Goal: Task Accomplishment & Management: Manage account settings

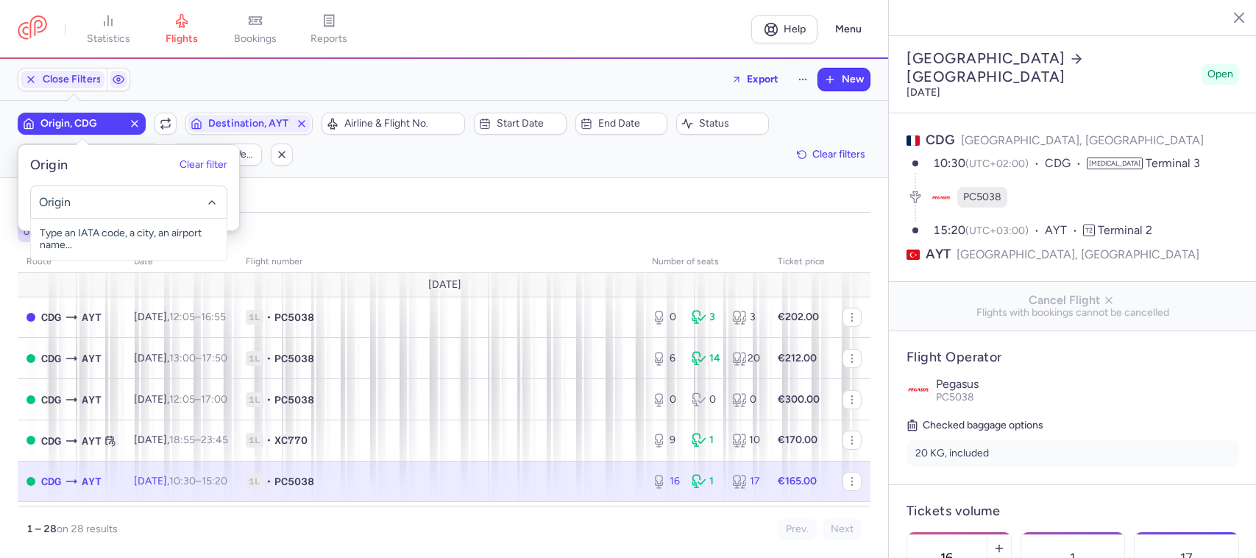
select select "days"
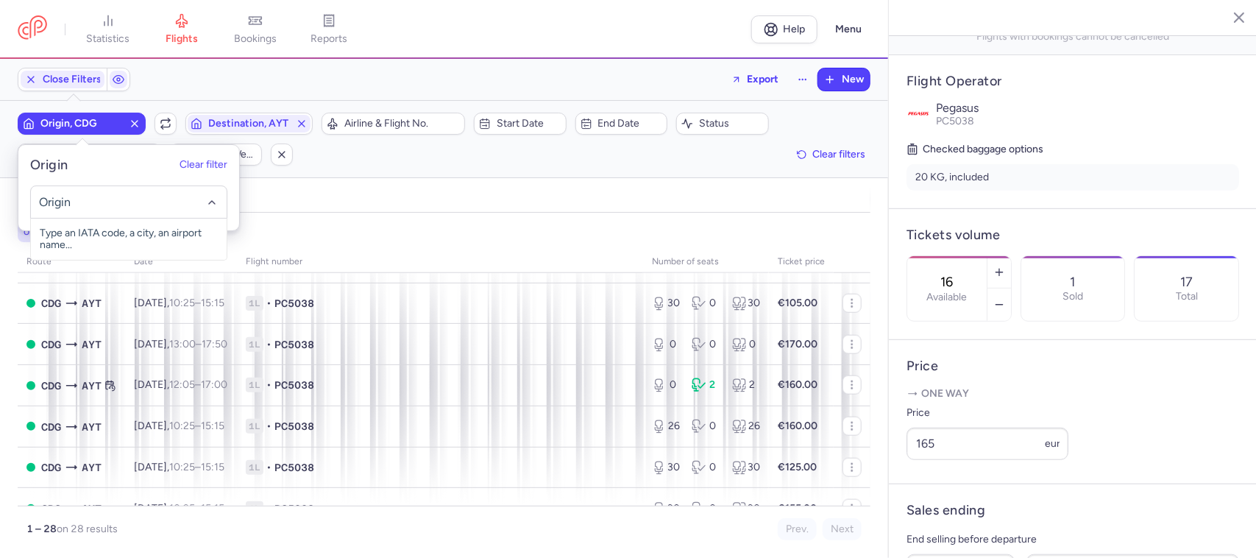
click at [102, 195] on input "-searchbox" at bounding box center [128, 202] width 180 height 16
click at [149, 230] on span "[GEOGRAPHIC_DATA], [GEOGRAPHIC_DATA], [GEOGRAPHIC_DATA] AYT" at bounding box center [129, 245] width 196 height 53
type input "ayt"
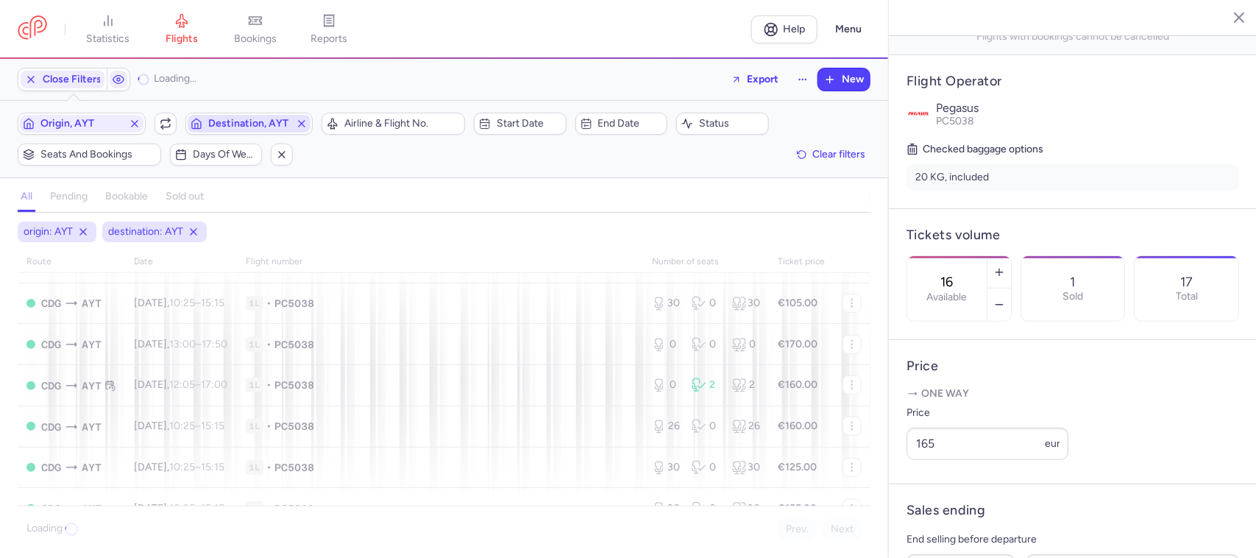
click at [234, 120] on span "Destination, AYT" at bounding box center [249, 124] width 82 height 12
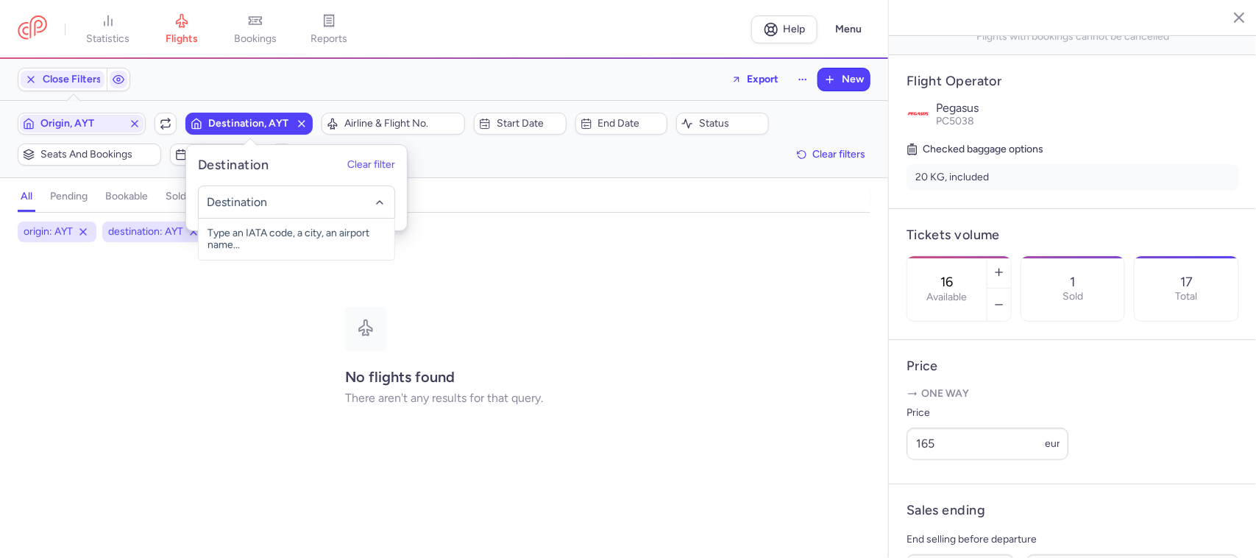
click at [228, 199] on input "-searchbox" at bounding box center [296, 202] width 180 height 16
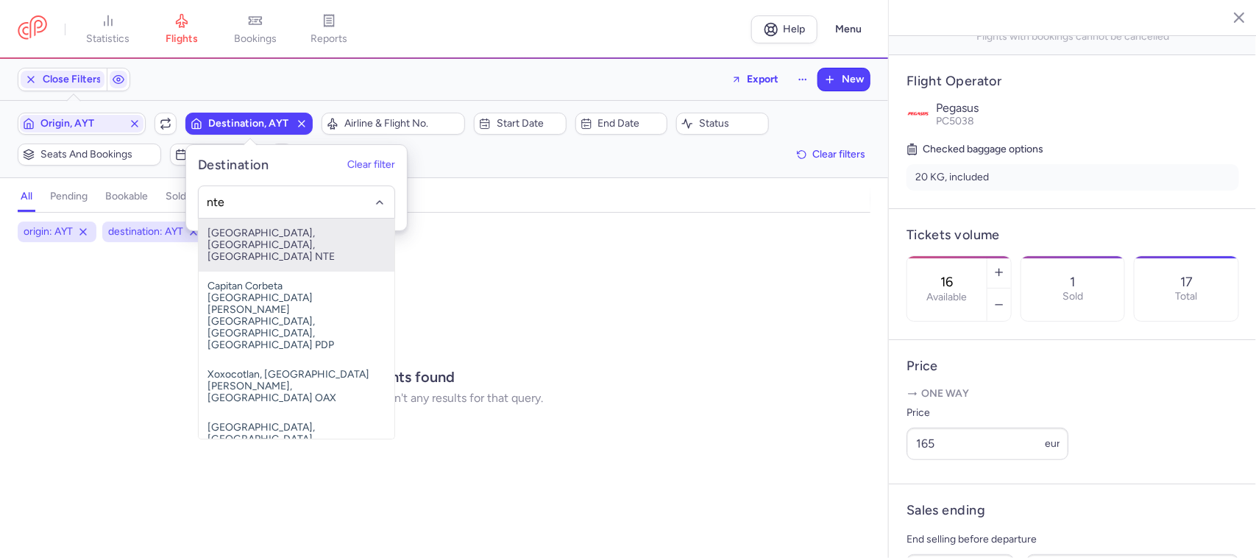
click at [260, 234] on span "[GEOGRAPHIC_DATA], [GEOGRAPHIC_DATA], [GEOGRAPHIC_DATA] NTE" at bounding box center [297, 245] width 196 height 53
type input "nte"
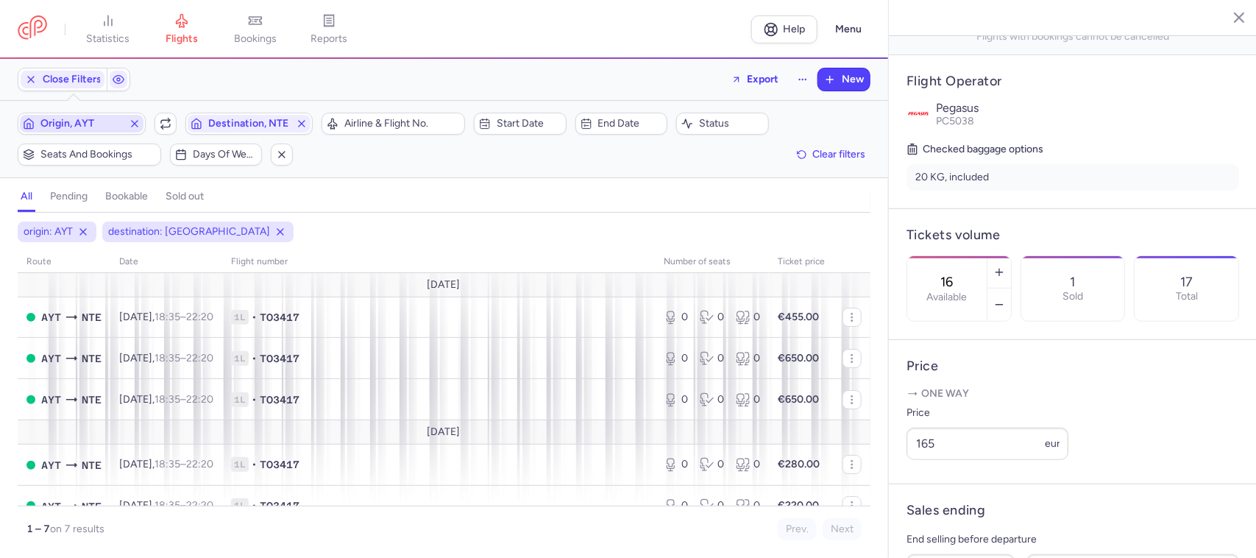
click at [105, 124] on span "Origin, AYT" at bounding box center [81, 124] width 82 height 12
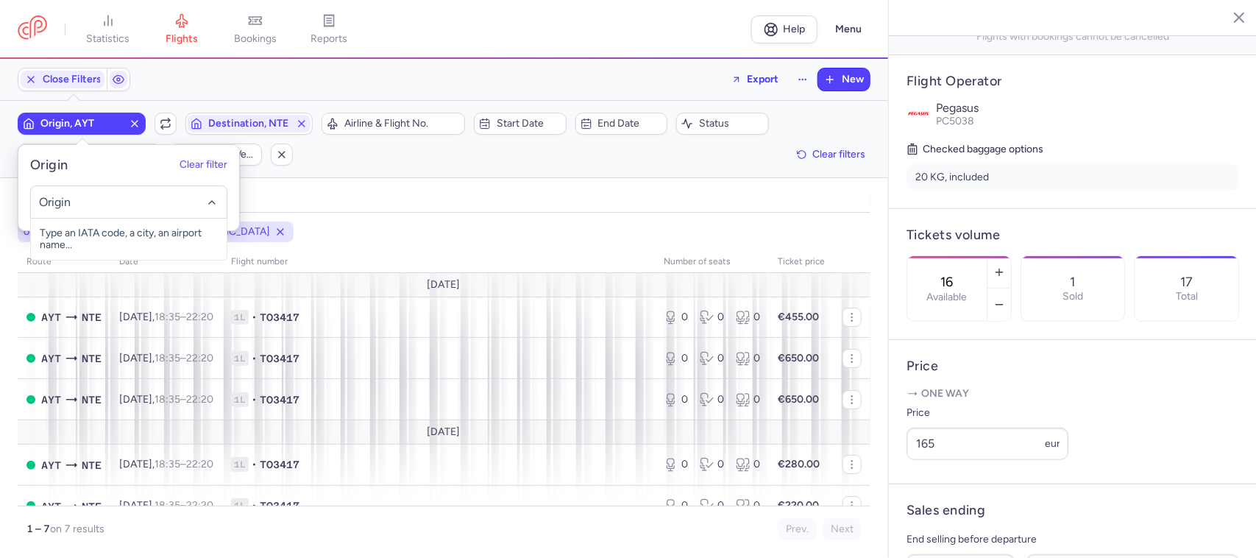
click at [103, 200] on input "-searchbox" at bounding box center [128, 202] width 180 height 16
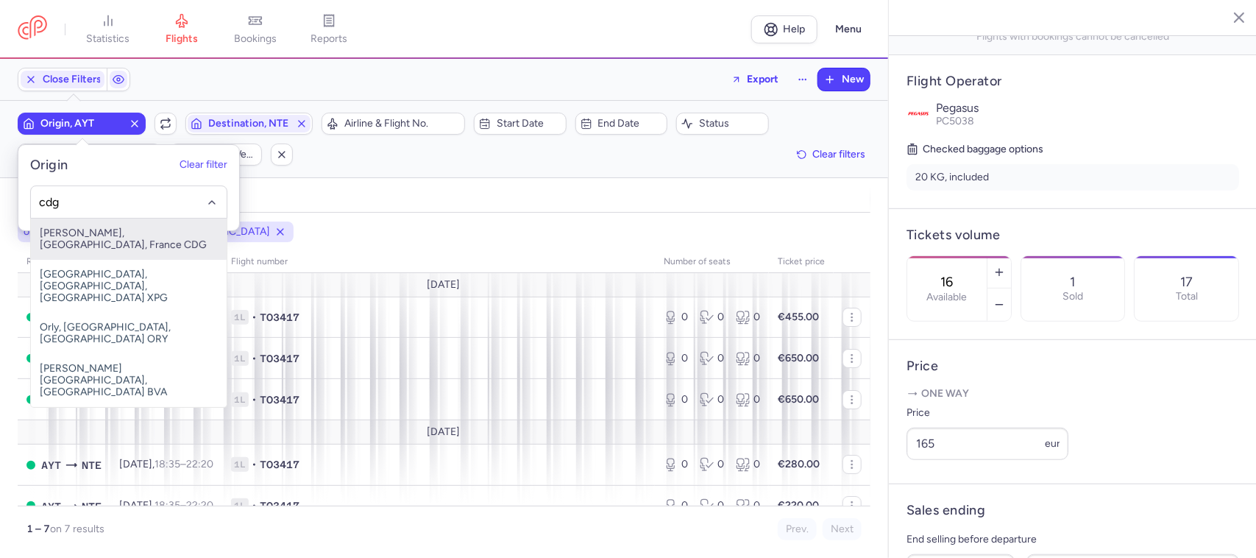
click at [149, 236] on span "[PERSON_NAME], [GEOGRAPHIC_DATA], France CDG" at bounding box center [129, 239] width 196 height 41
type input "cdg"
click at [149, 236] on span "[PERSON_NAME], [GEOGRAPHIC_DATA], France CDG" at bounding box center [129, 239] width 196 height 41
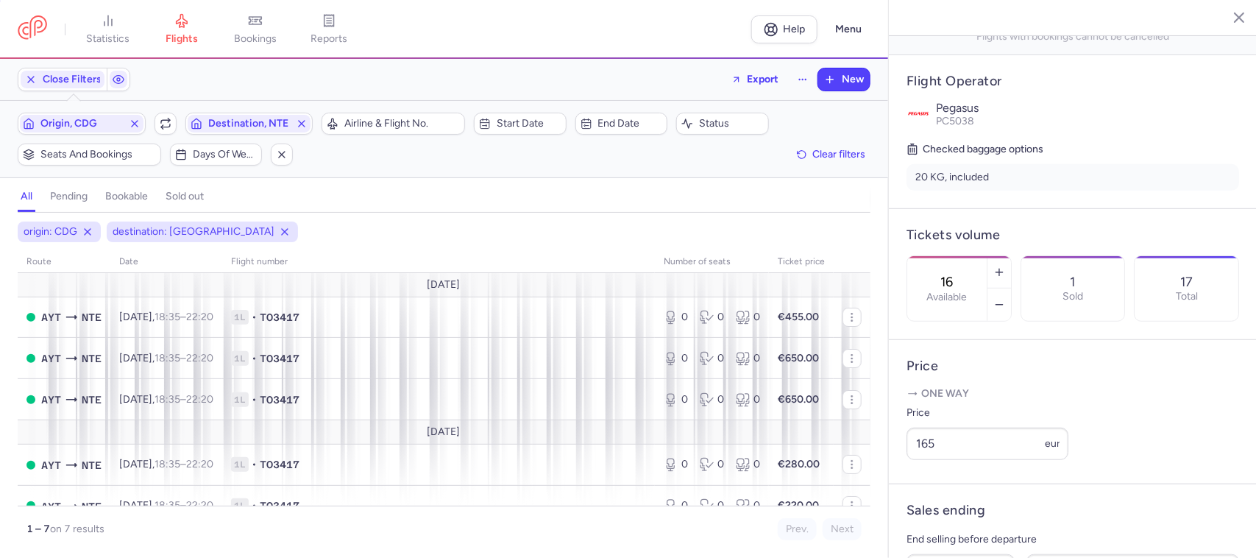
click at [149, 236] on span "[PERSON_NAME], [GEOGRAPHIC_DATA], France CDG" at bounding box center [128, 234] width 176 height 37
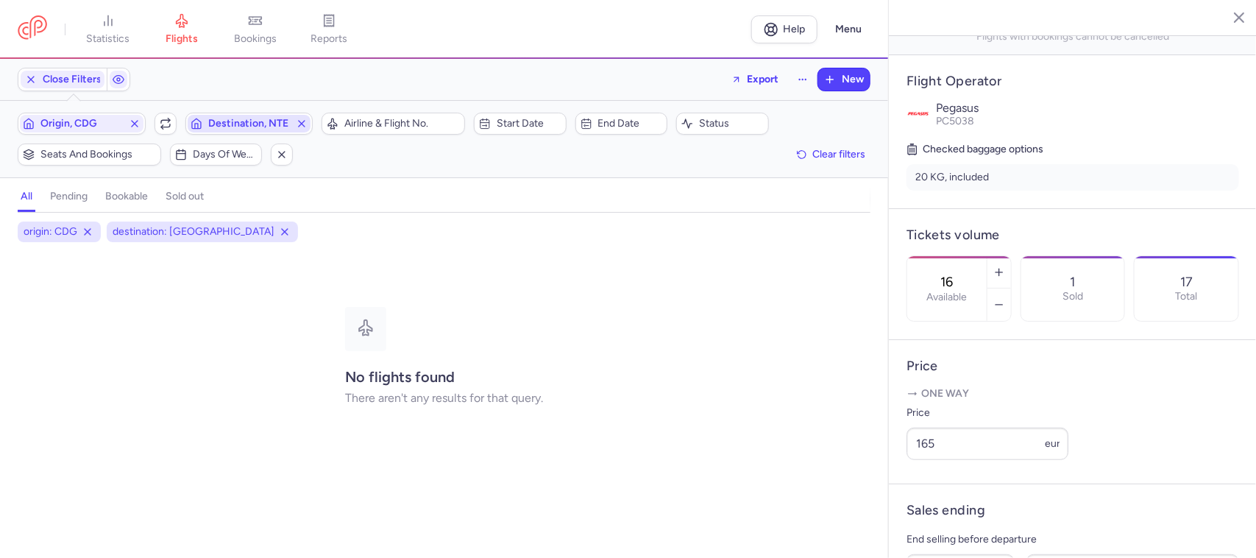
click at [222, 122] on span "Destination, NTE" at bounding box center [249, 124] width 82 height 12
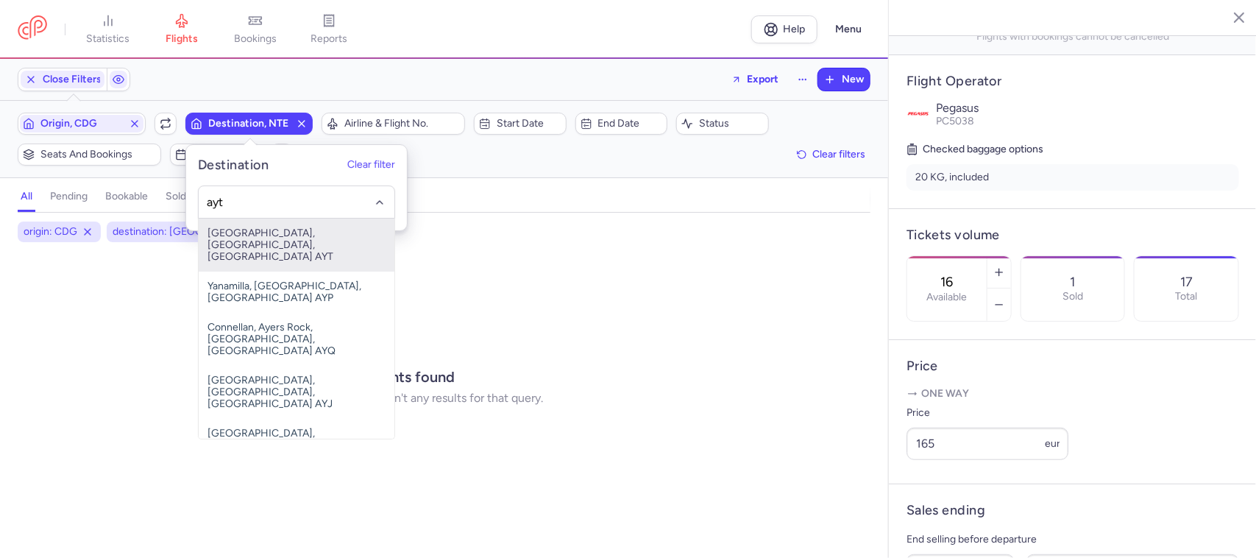
click at [243, 232] on span "[GEOGRAPHIC_DATA], [GEOGRAPHIC_DATA], [GEOGRAPHIC_DATA] AYT" at bounding box center [297, 245] width 196 height 53
type input "ayt"
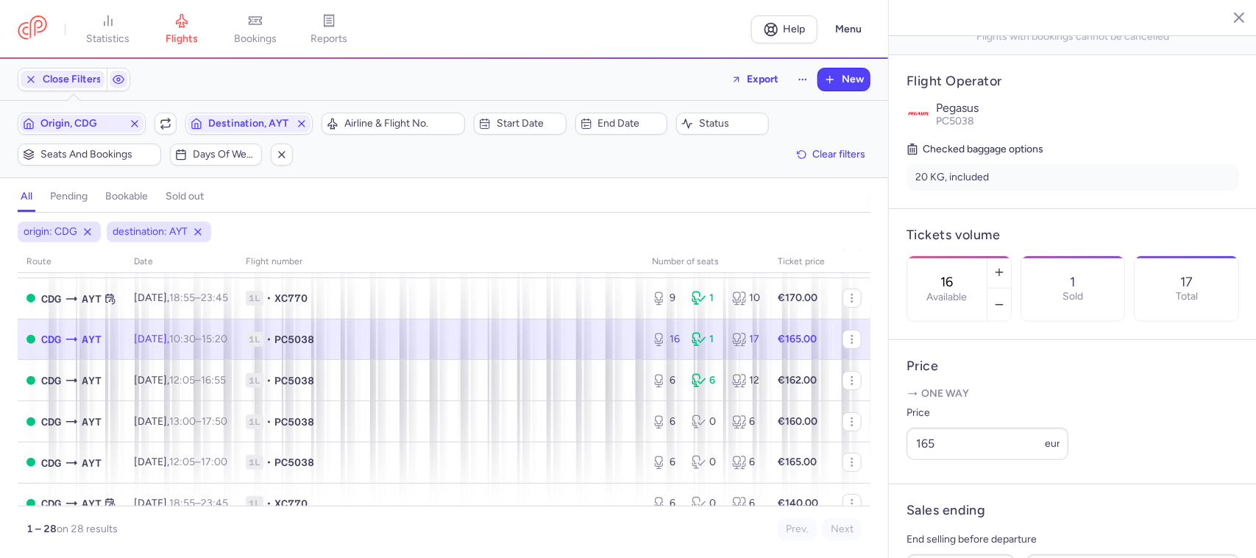
scroll to position [184, 0]
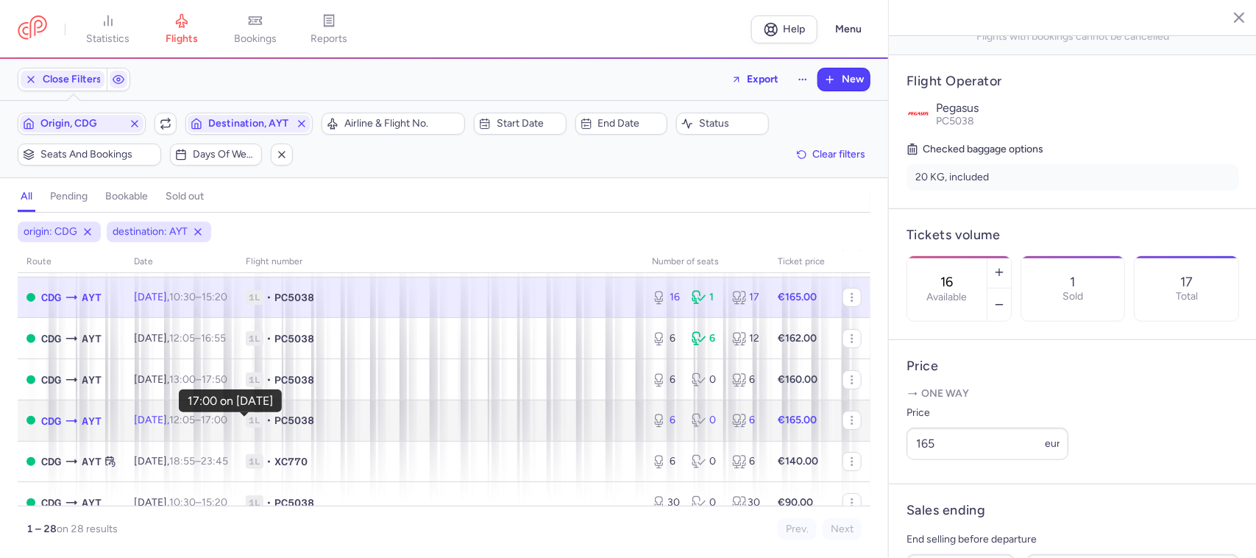
click at [227, 426] on time "17:00 +0" at bounding box center [214, 420] width 26 height 13
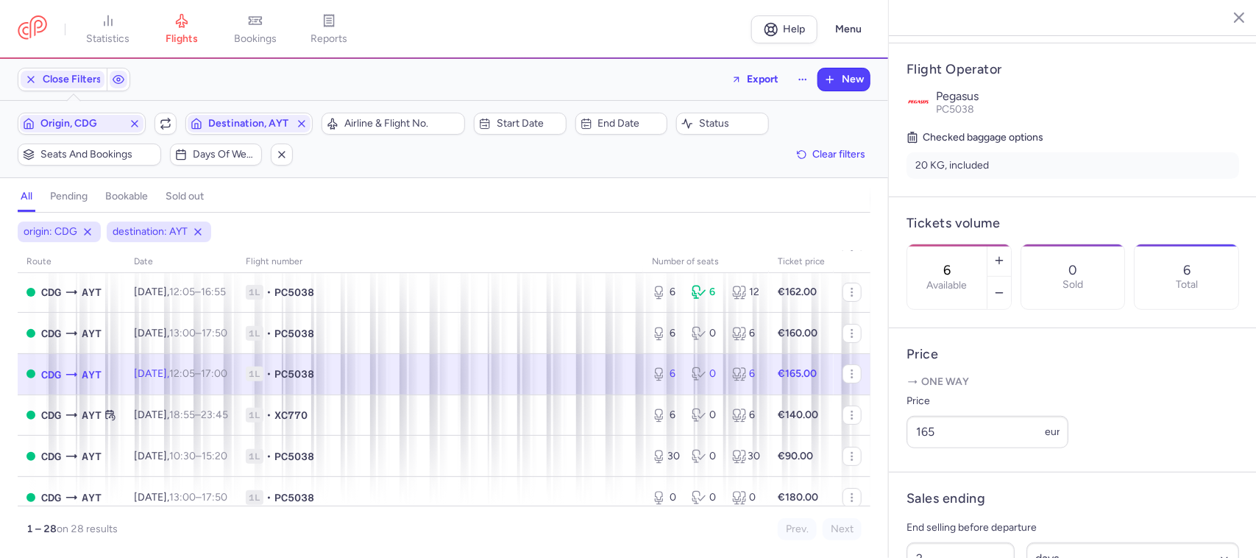
scroll to position [276, 0]
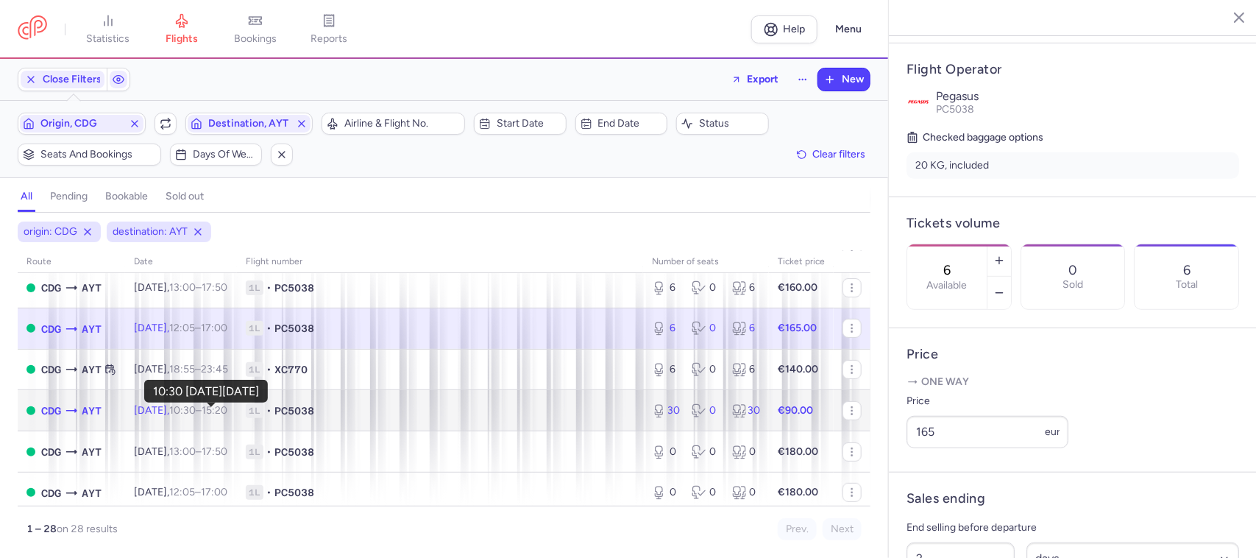
click at [196, 407] on time "10:30" at bounding box center [182, 410] width 26 height 13
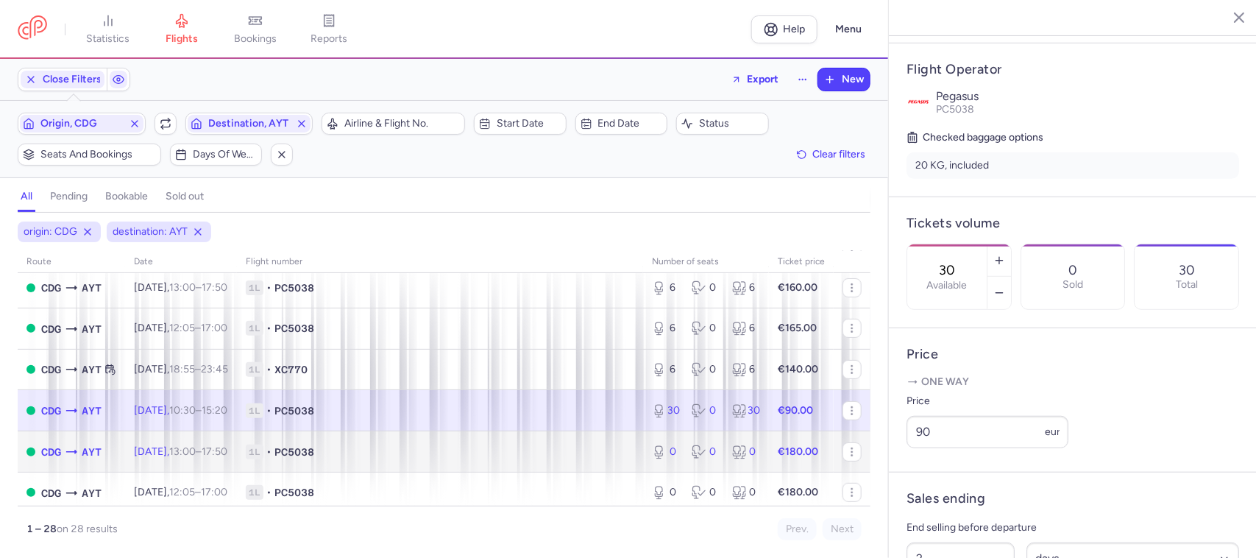
click at [227, 450] on time "17:50 +0" at bounding box center [215, 451] width 26 height 13
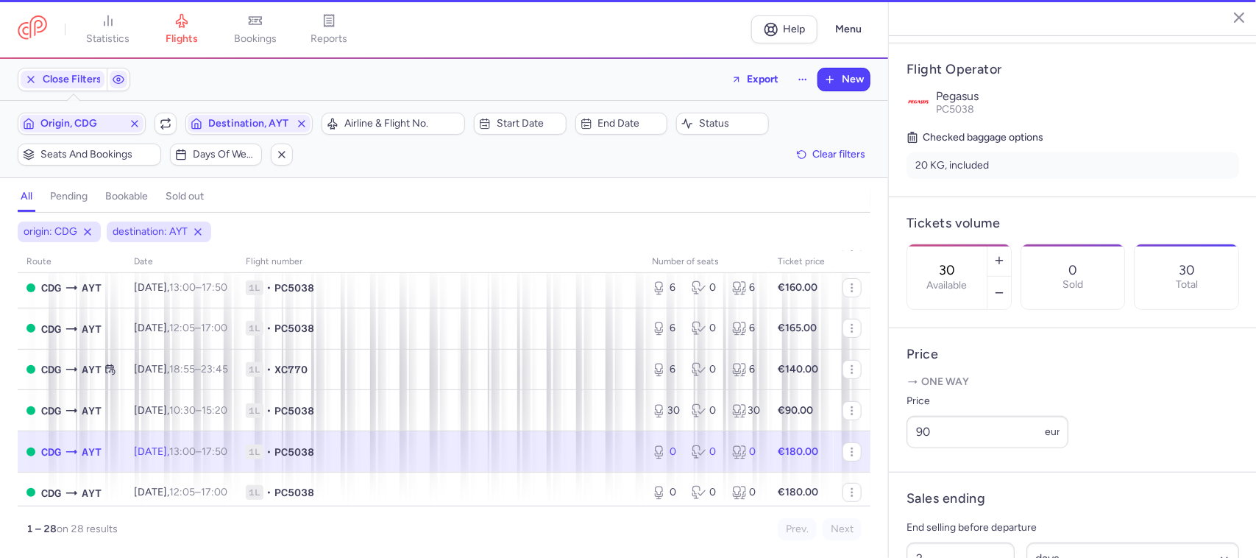
type input "0"
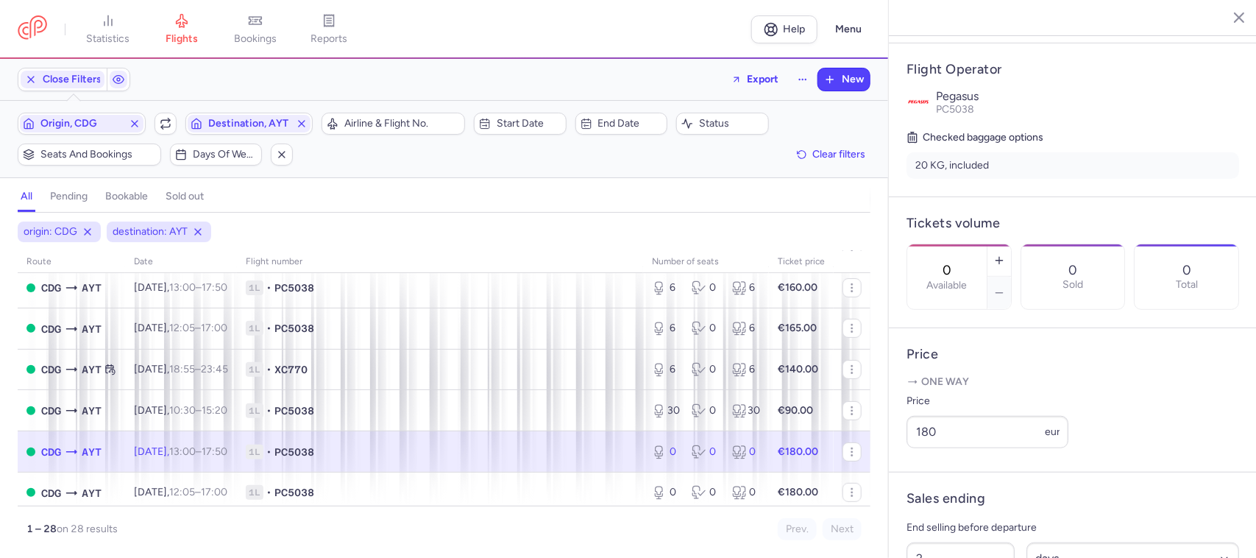
click at [495, 459] on span "1L • PC5038" at bounding box center [440, 452] width 389 height 15
click at [568, 459] on span "1L • PC5038" at bounding box center [440, 452] width 389 height 15
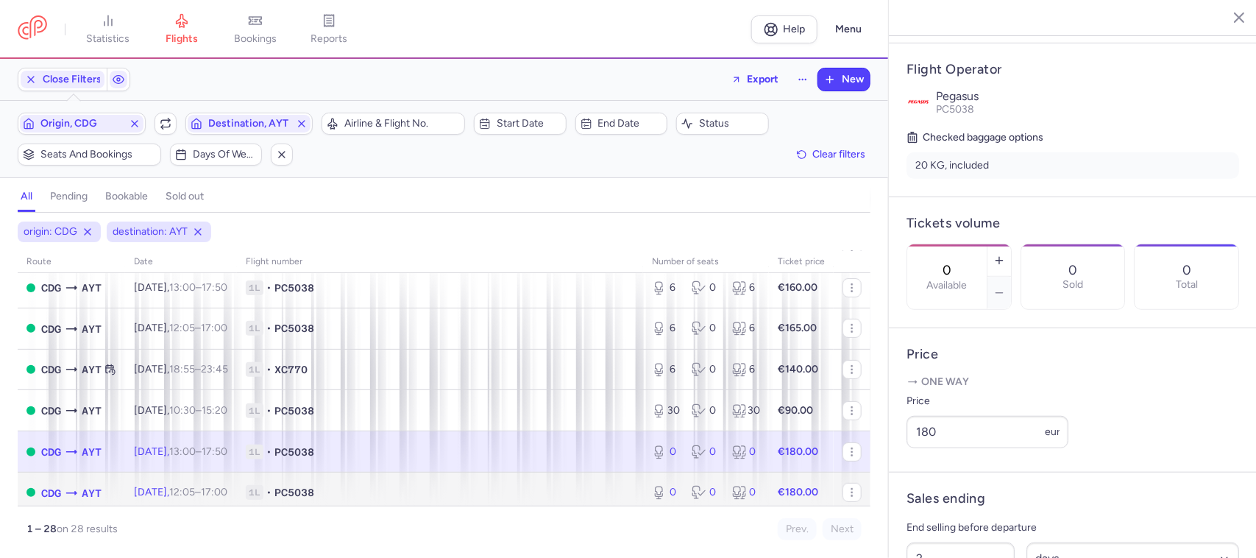
click at [565, 493] on span "1L • PC5038" at bounding box center [440, 492] width 389 height 15
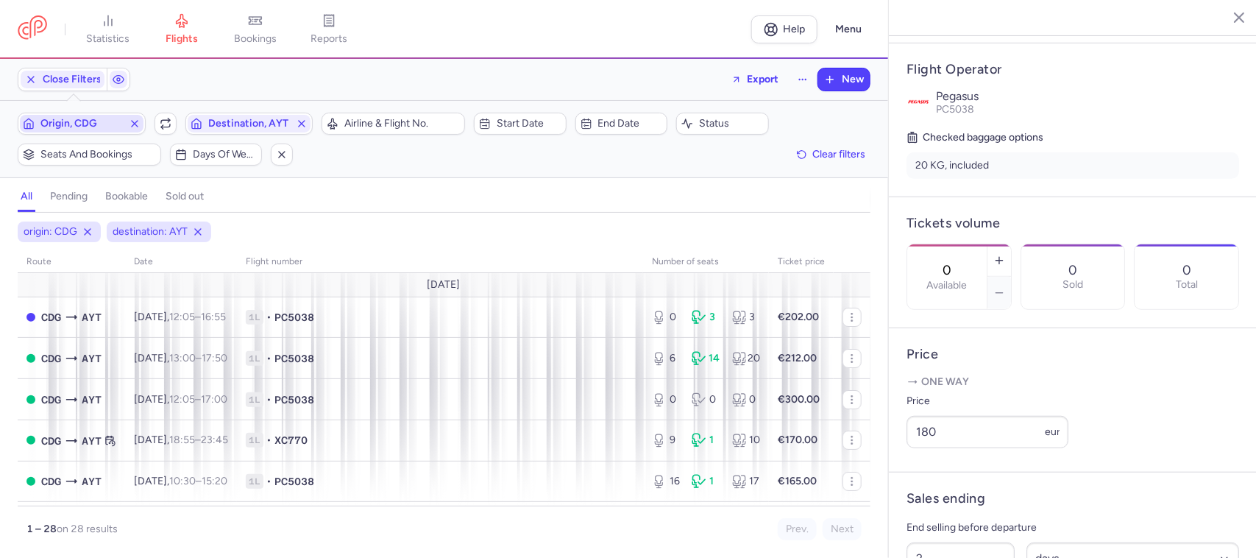
click at [101, 131] on span "Origin, CDG" at bounding box center [82, 124] width 124 height 18
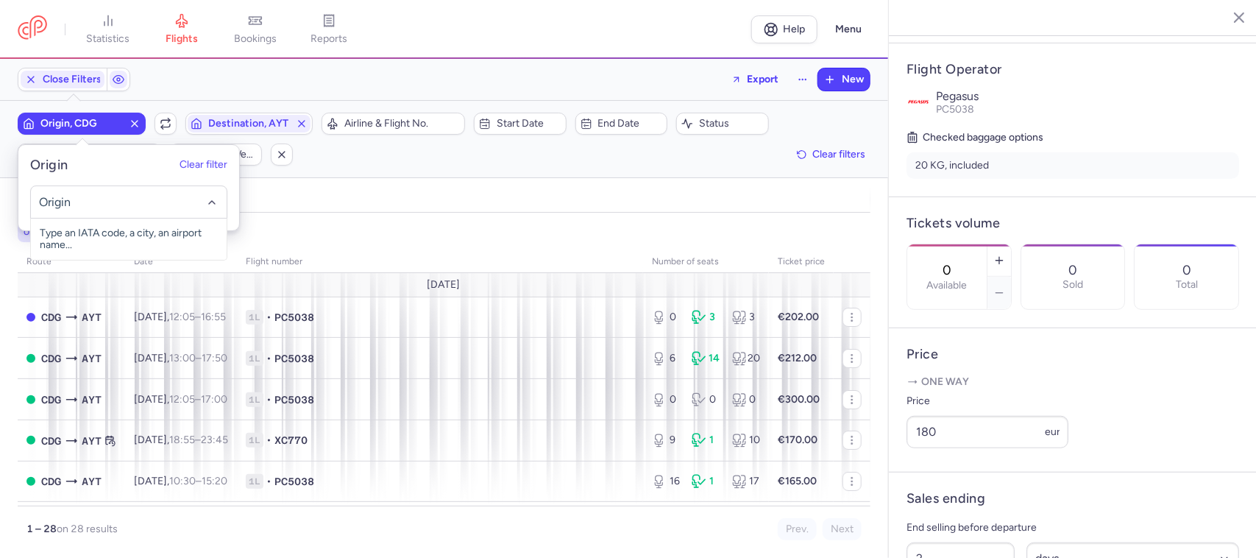
click at [104, 207] on input "-searchbox" at bounding box center [128, 202] width 180 height 16
click at [102, 241] on span "[GEOGRAPHIC_DATA], [GEOGRAPHIC_DATA], [GEOGRAPHIC_DATA] AYT" at bounding box center [129, 245] width 196 height 53
type input "ayt"
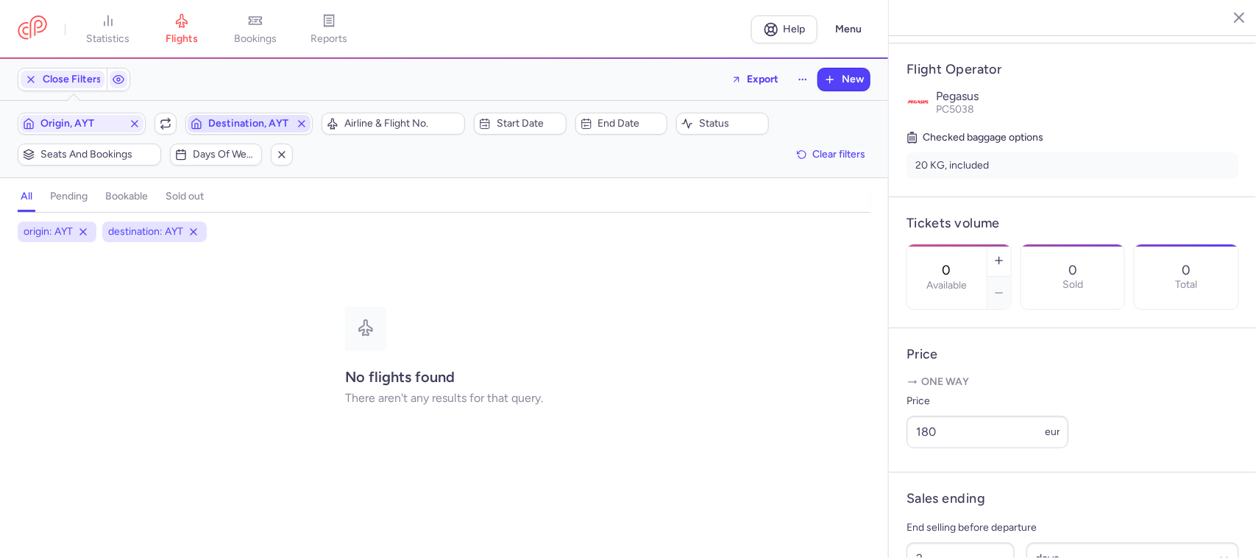
click at [232, 127] on span "Destination, AYT" at bounding box center [249, 124] width 82 height 12
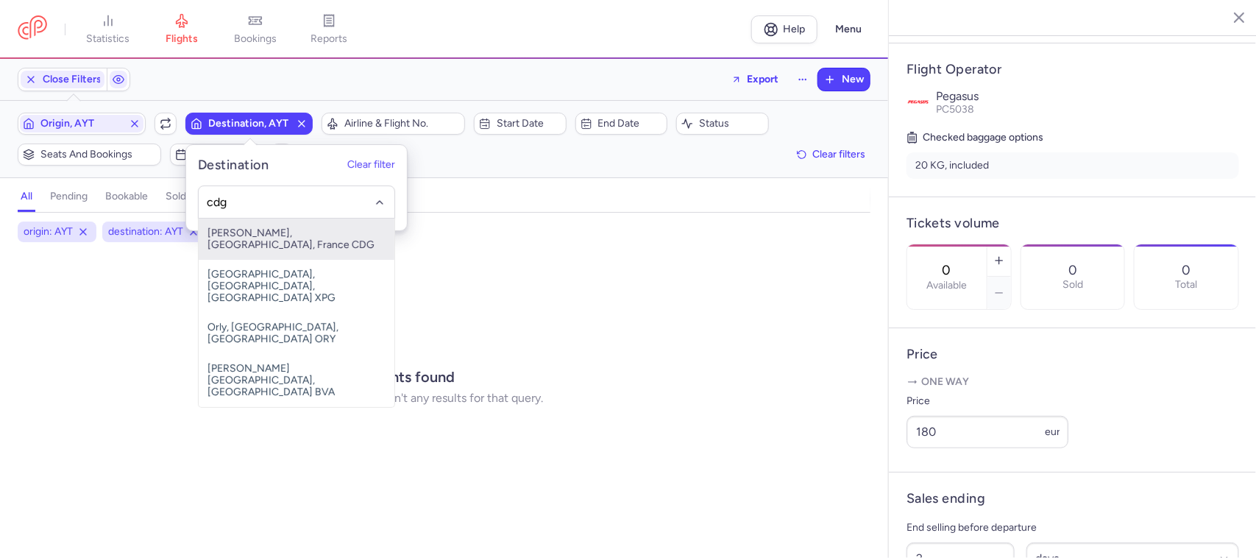
click at [280, 233] on span "[PERSON_NAME], [GEOGRAPHIC_DATA], France CDG" at bounding box center [297, 239] width 196 height 41
type input "cdg"
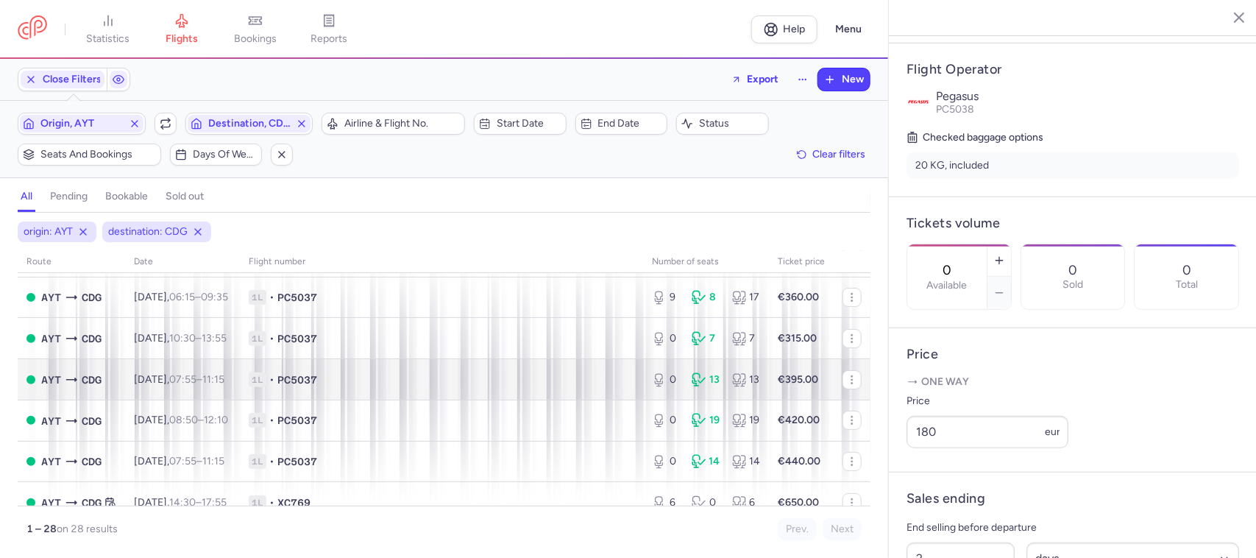
scroll to position [276, 0]
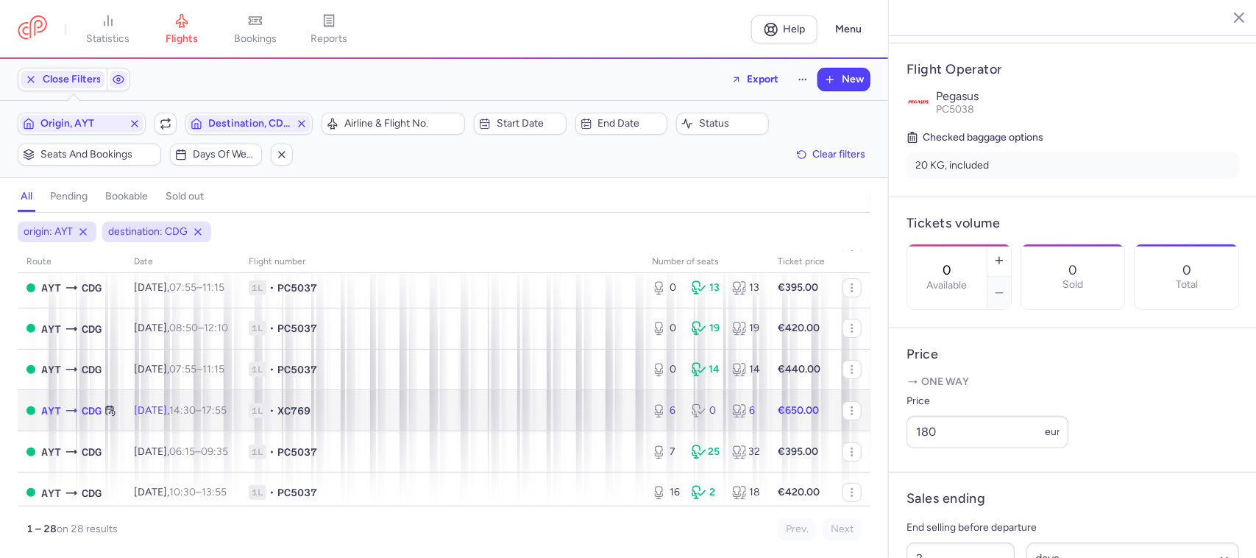
click at [512, 406] on span "1L • XC769" at bounding box center [442, 410] width 386 height 15
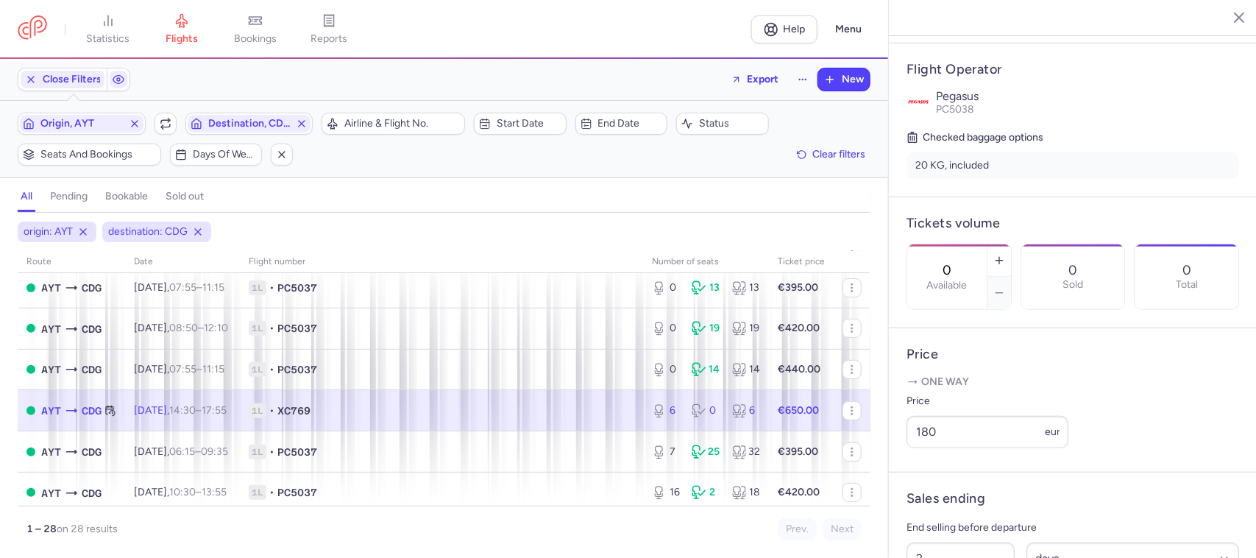
type input "6"
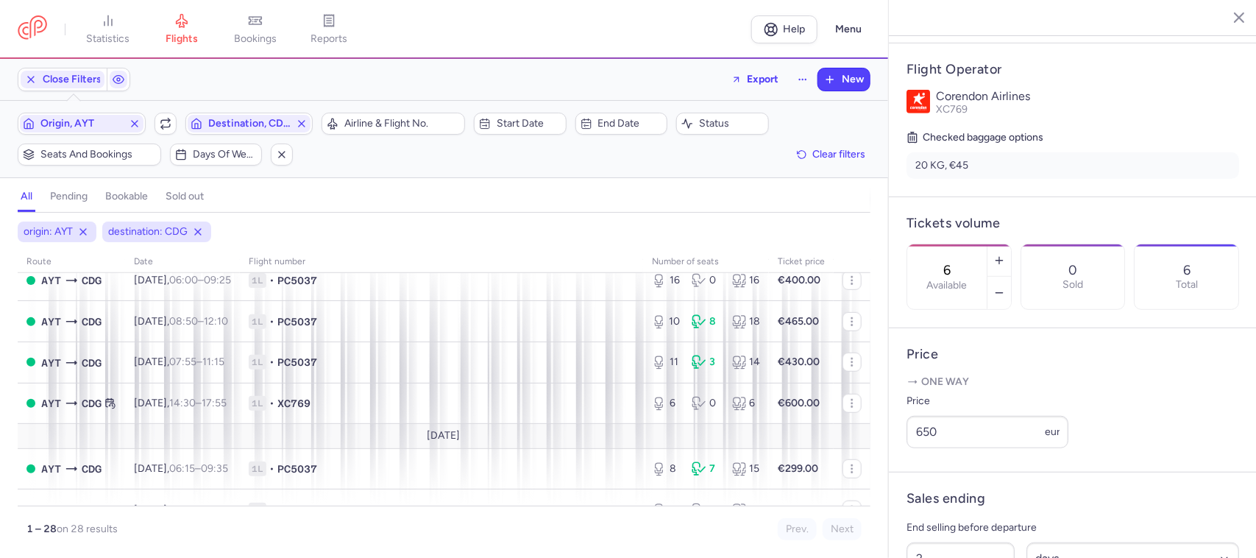
scroll to position [644, 0]
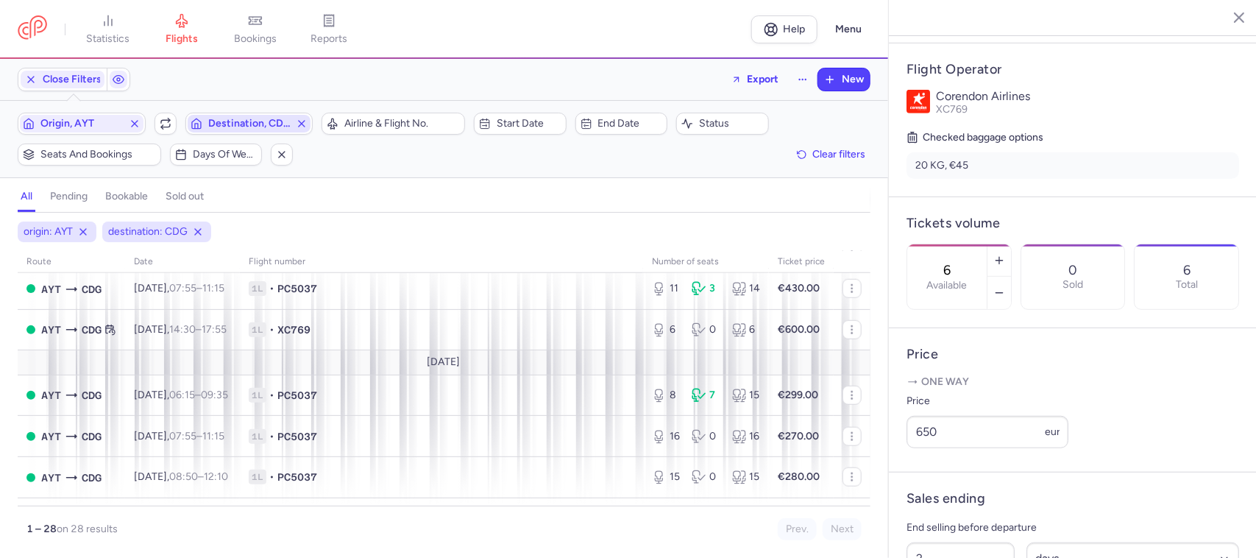
click at [232, 124] on span "Destination, CDG" at bounding box center [249, 124] width 82 height 12
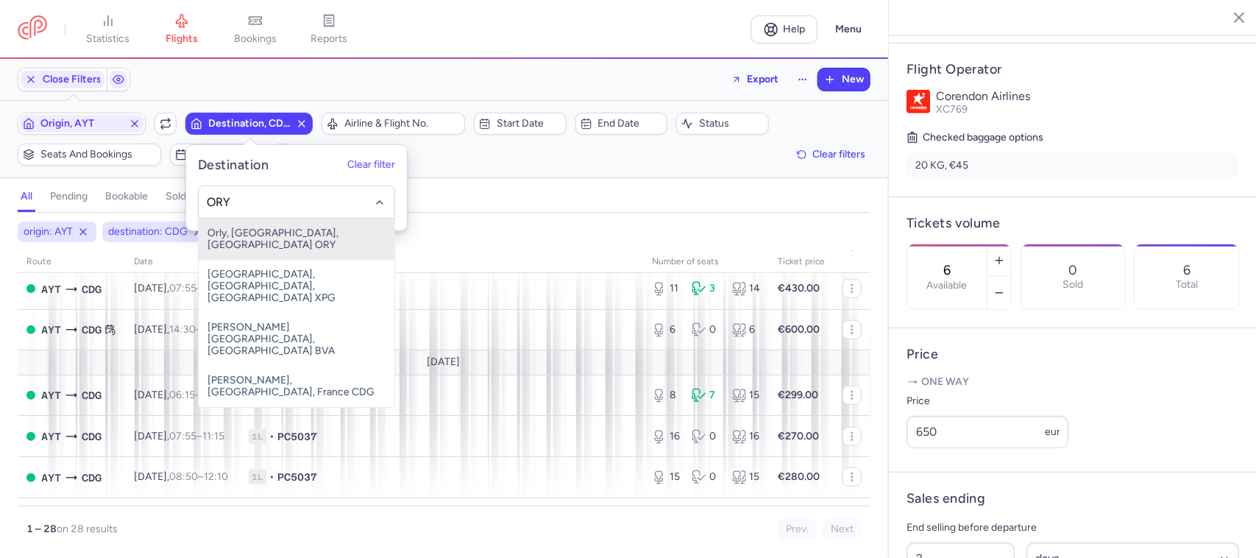
click at [272, 237] on span "Orly, [GEOGRAPHIC_DATA], [GEOGRAPHIC_DATA] ORY" at bounding box center [297, 239] width 196 height 41
type input "ORY"
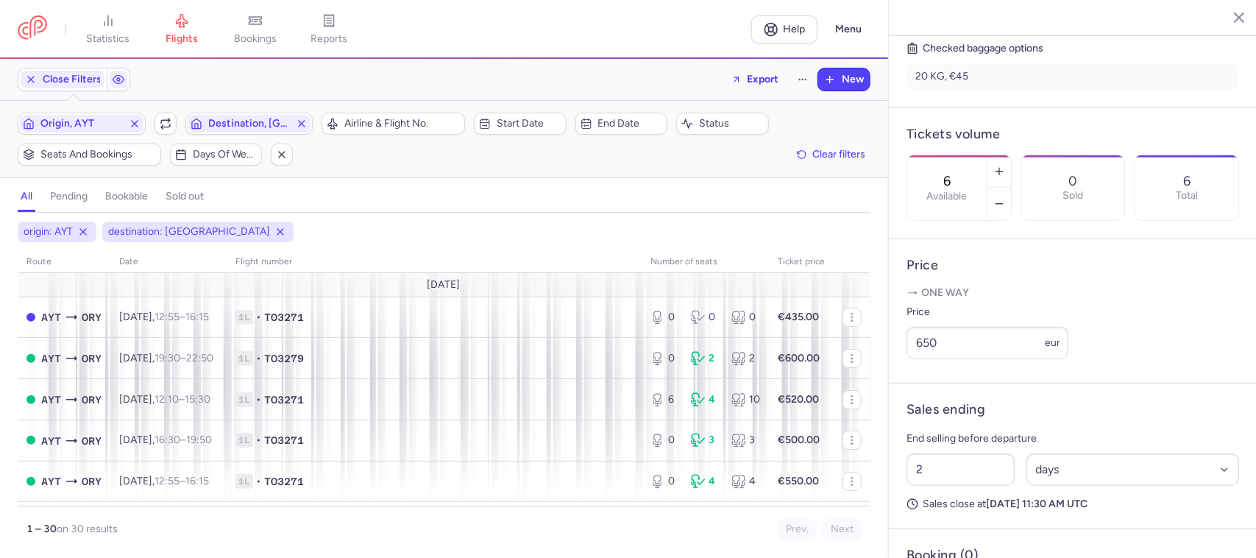
scroll to position [274, 0]
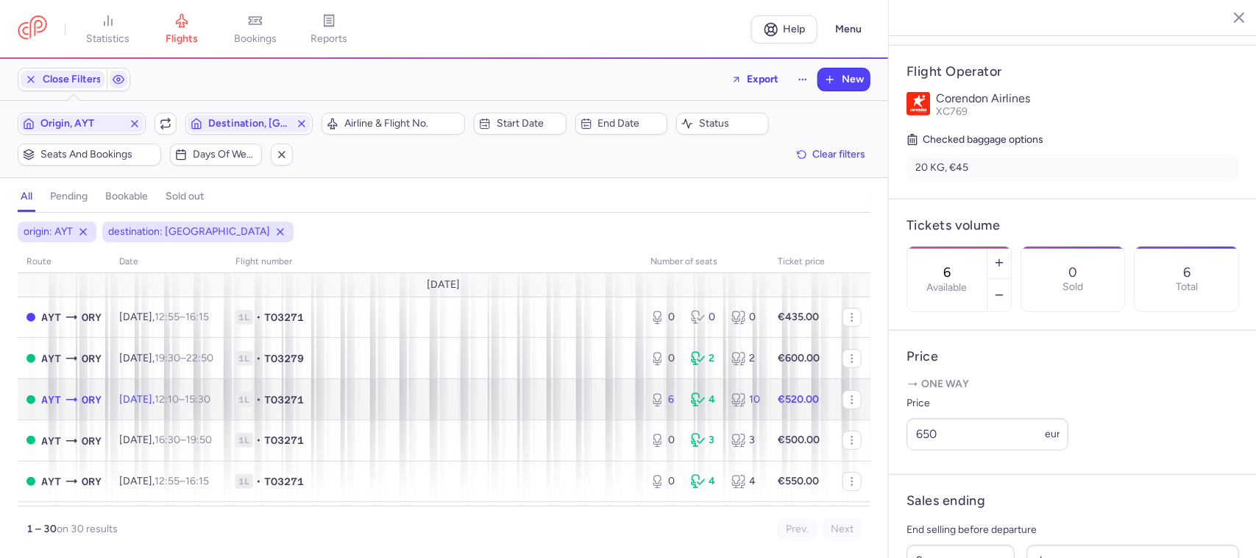
click at [576, 386] on td "1L • TO3271" at bounding box center [434, 399] width 415 height 41
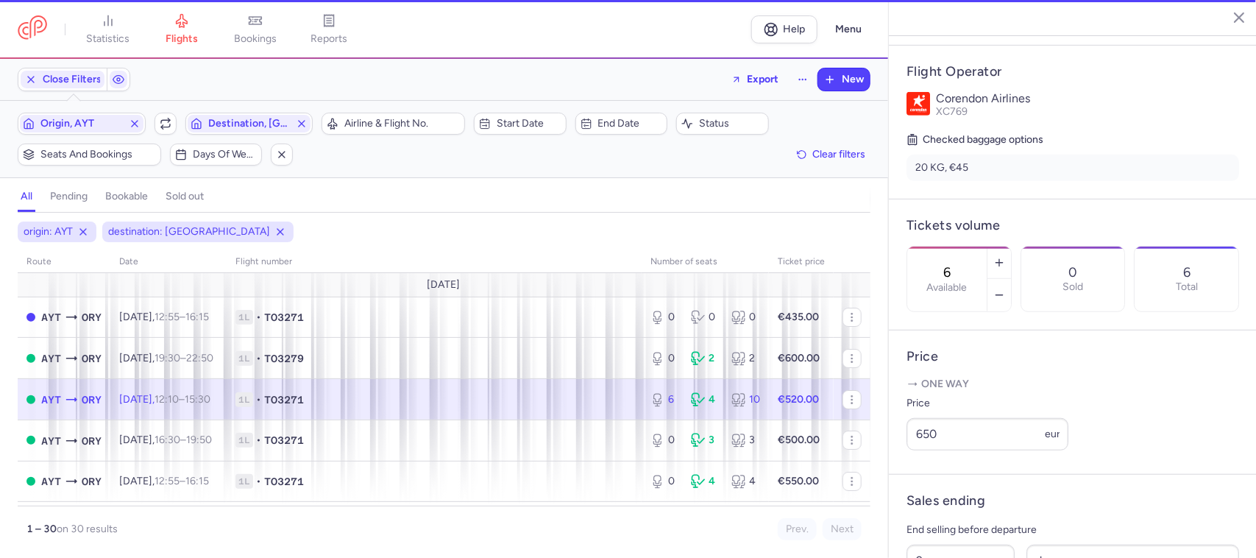
scroll to position [286, 0]
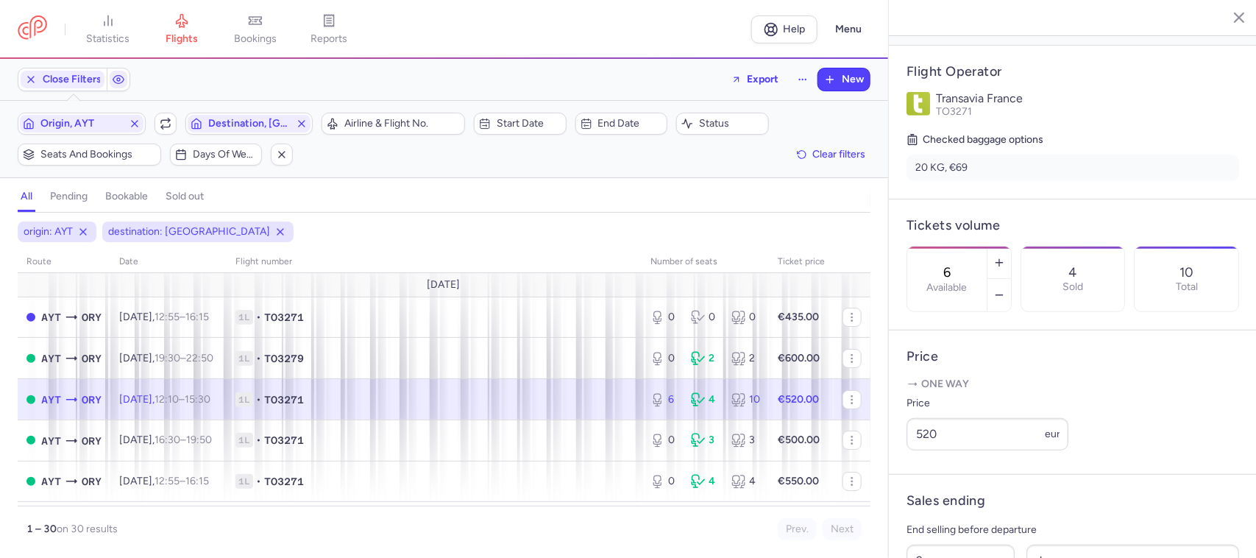
click at [418, 403] on span "1L • TO3271" at bounding box center [434, 399] width 397 height 15
drag, startPoint x: 936, startPoint y: 453, endPoint x: 910, endPoint y: 455, distance: 25.8
click at [910, 450] on input "520" at bounding box center [988, 434] width 162 height 32
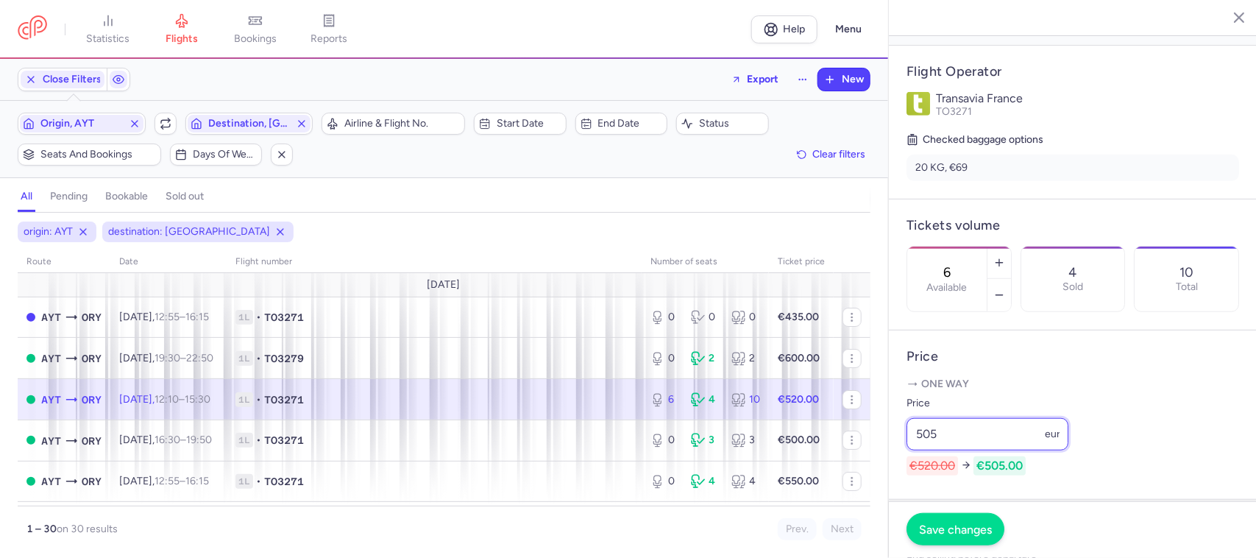
type input "505"
click at [941, 532] on span "Save changes" at bounding box center [955, 529] width 73 height 13
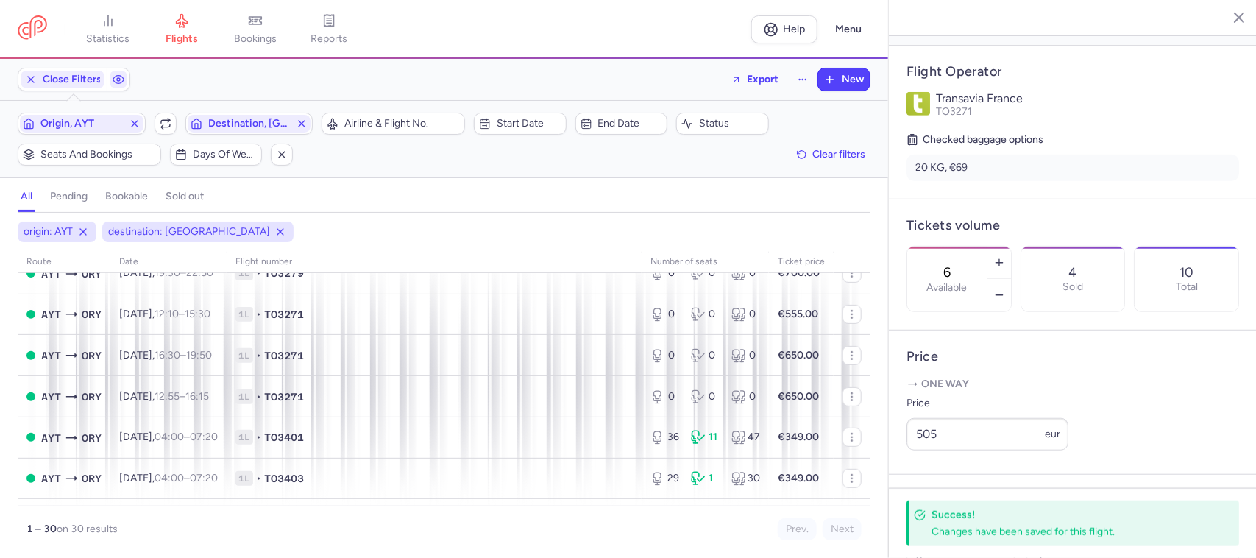
scroll to position [368, 0]
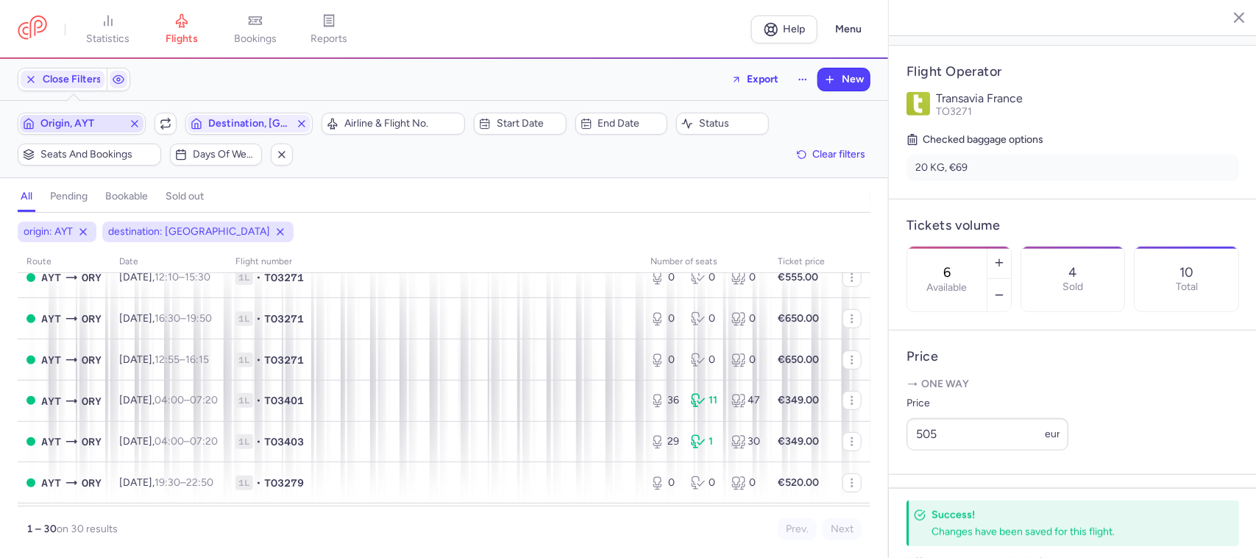
click at [82, 120] on span "Origin, AYT" at bounding box center [81, 124] width 82 height 12
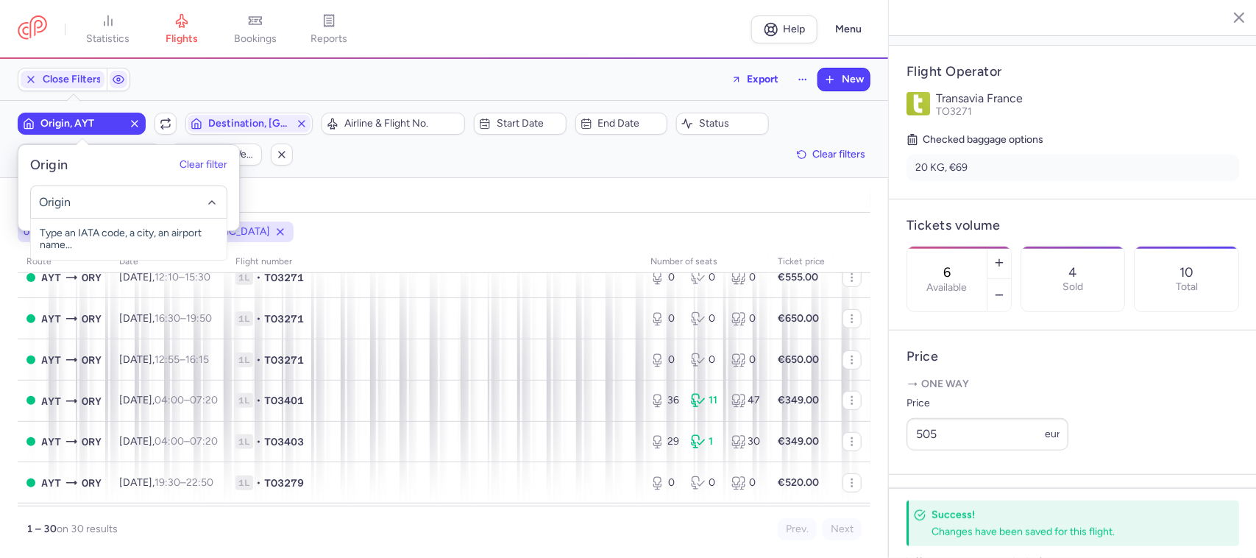
click at [93, 196] on input "-searchbox" at bounding box center [128, 202] width 180 height 16
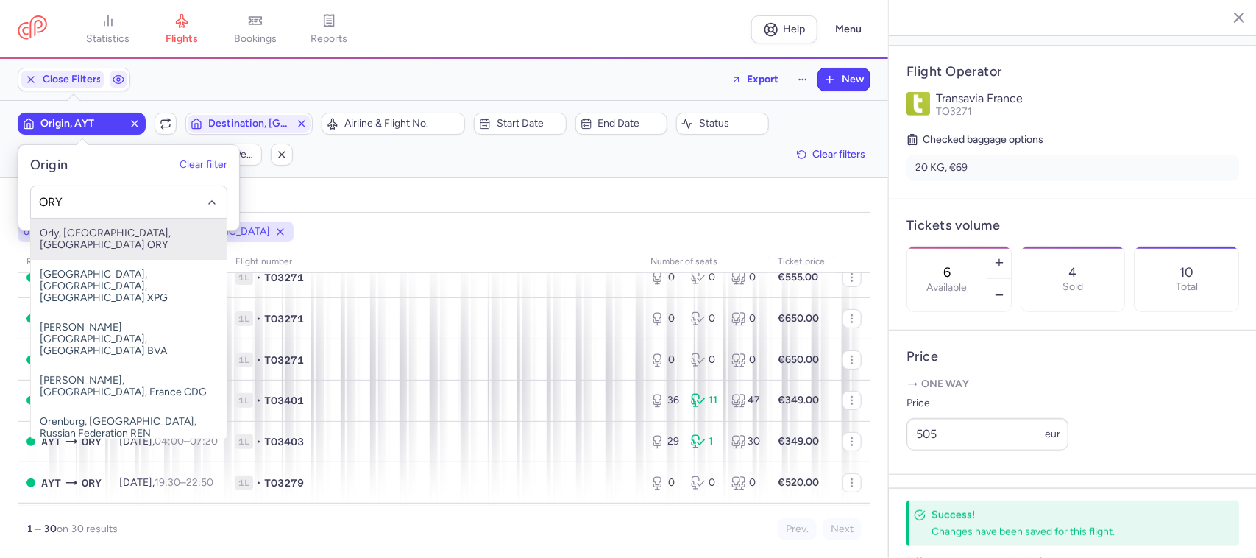
click at [132, 230] on span "Orly, [GEOGRAPHIC_DATA], [GEOGRAPHIC_DATA] ORY" at bounding box center [129, 239] width 196 height 41
type input "ORY"
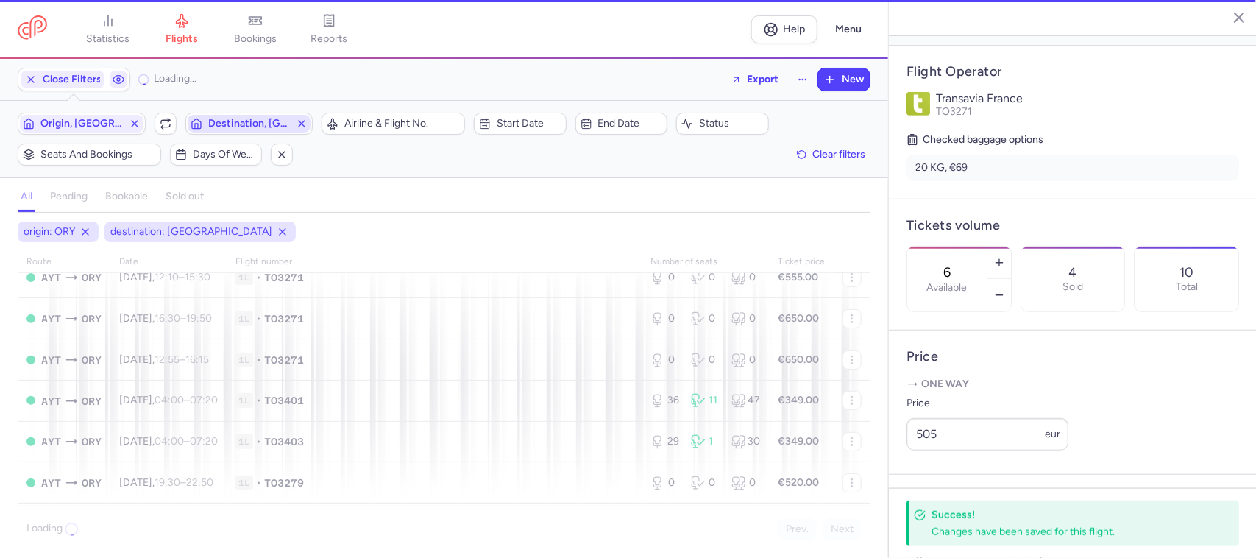
click at [223, 124] on span "Destination, [GEOGRAPHIC_DATA]" at bounding box center [249, 124] width 82 height 12
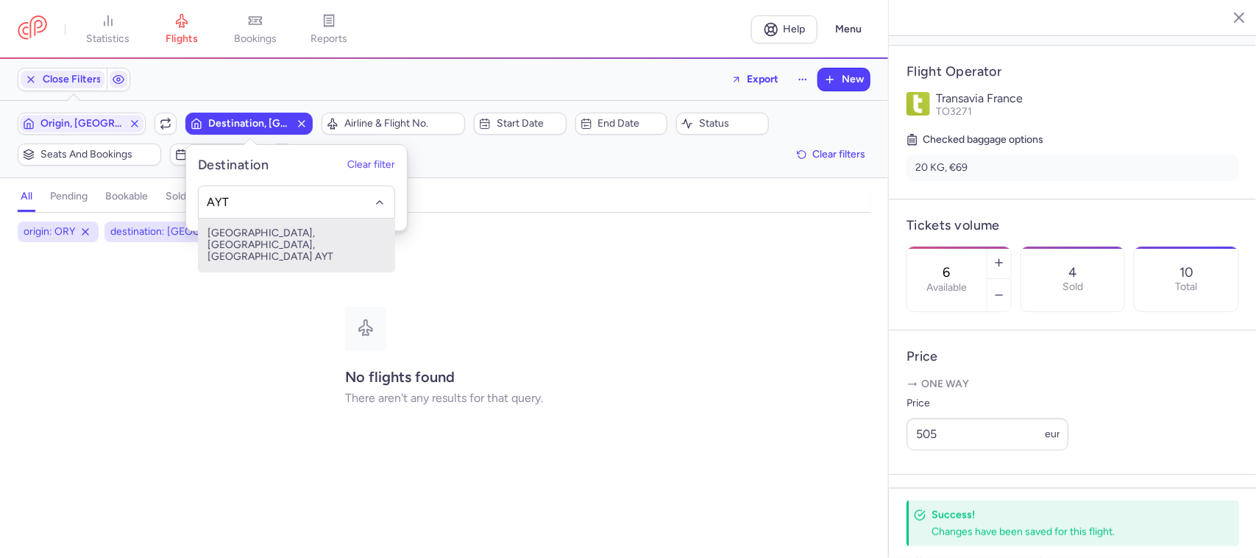
click at [264, 237] on span "[GEOGRAPHIC_DATA], [GEOGRAPHIC_DATA], [GEOGRAPHIC_DATA] AYT" at bounding box center [297, 245] width 196 height 53
type input "AYT"
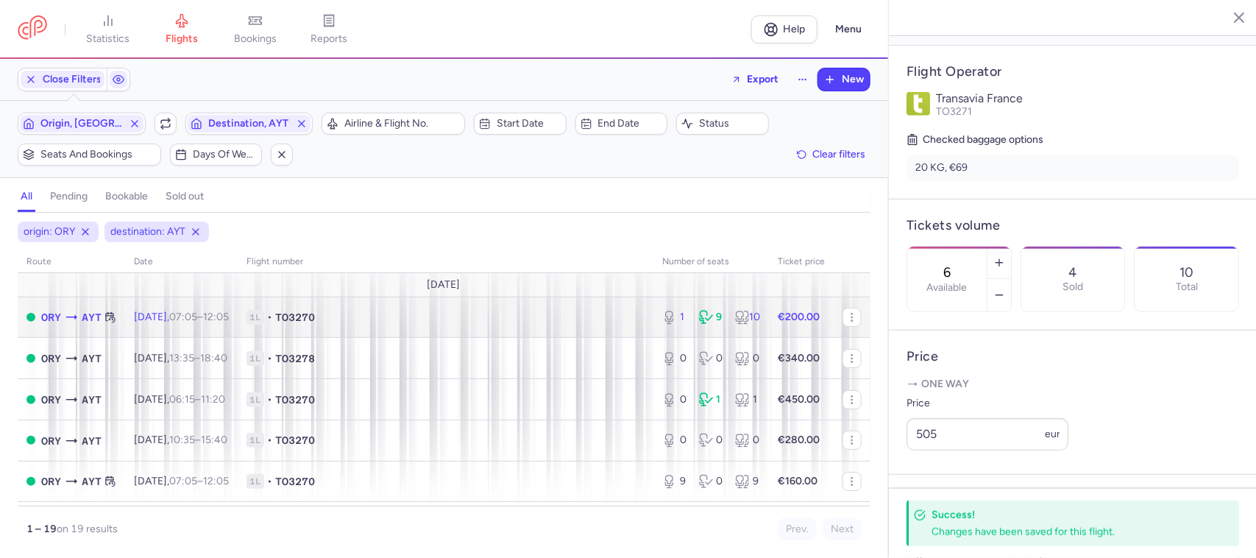
click at [464, 322] on span "1L • TO3270" at bounding box center [446, 317] width 398 height 15
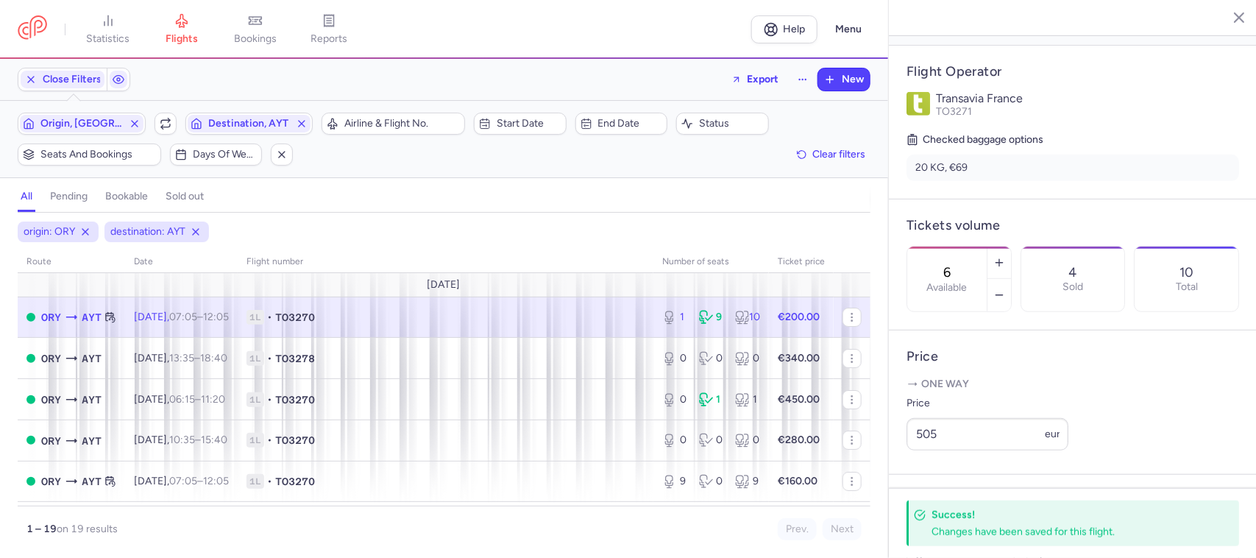
type input "1"
type input "8"
select select "hours"
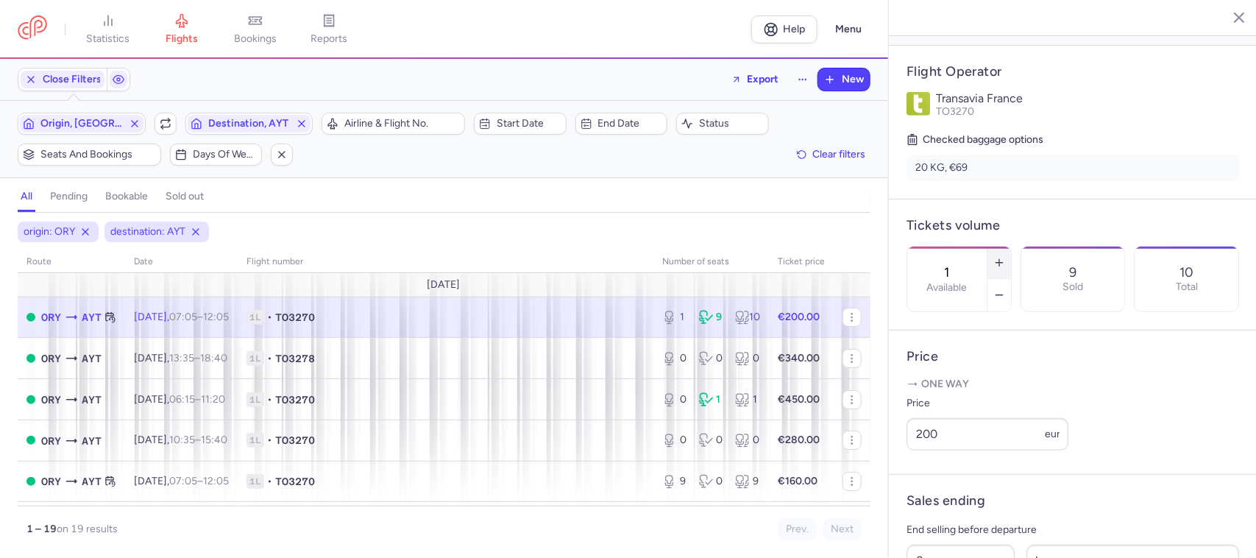
click at [1005, 257] on icon "button" at bounding box center [1000, 263] width 12 height 12
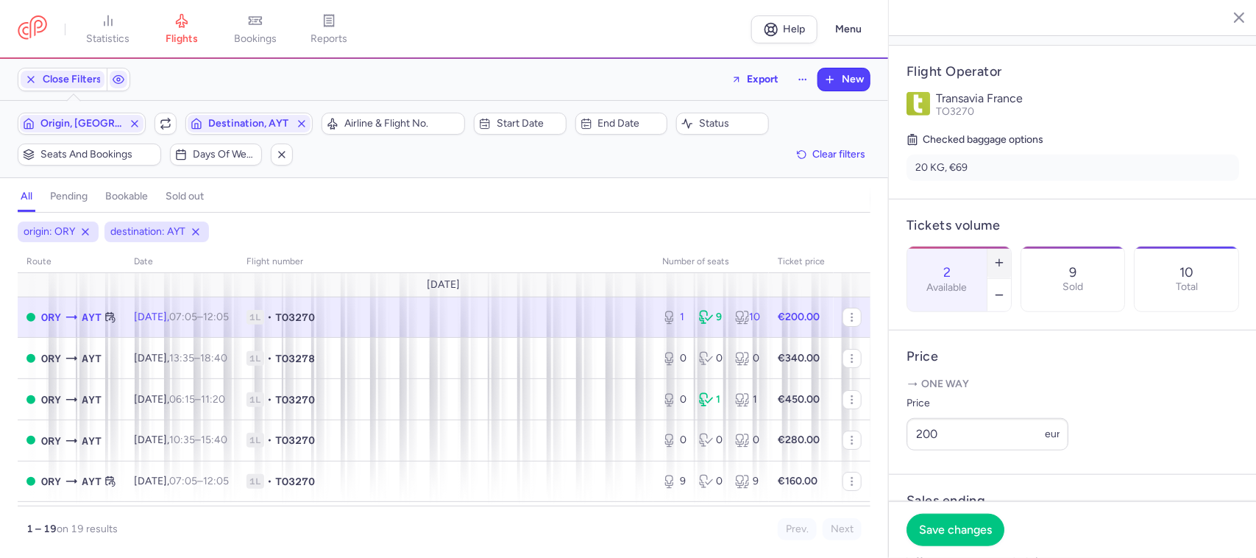
click at [1005, 257] on icon "button" at bounding box center [1000, 263] width 12 height 12
type input "6"
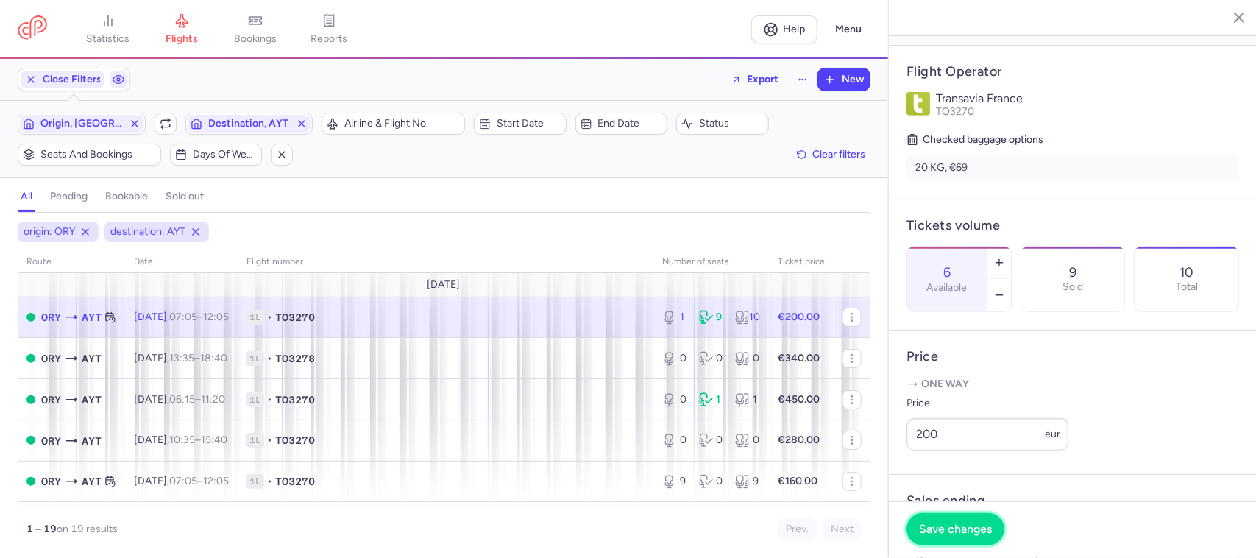
click at [969, 520] on button "Save changes" at bounding box center [956, 529] width 98 height 32
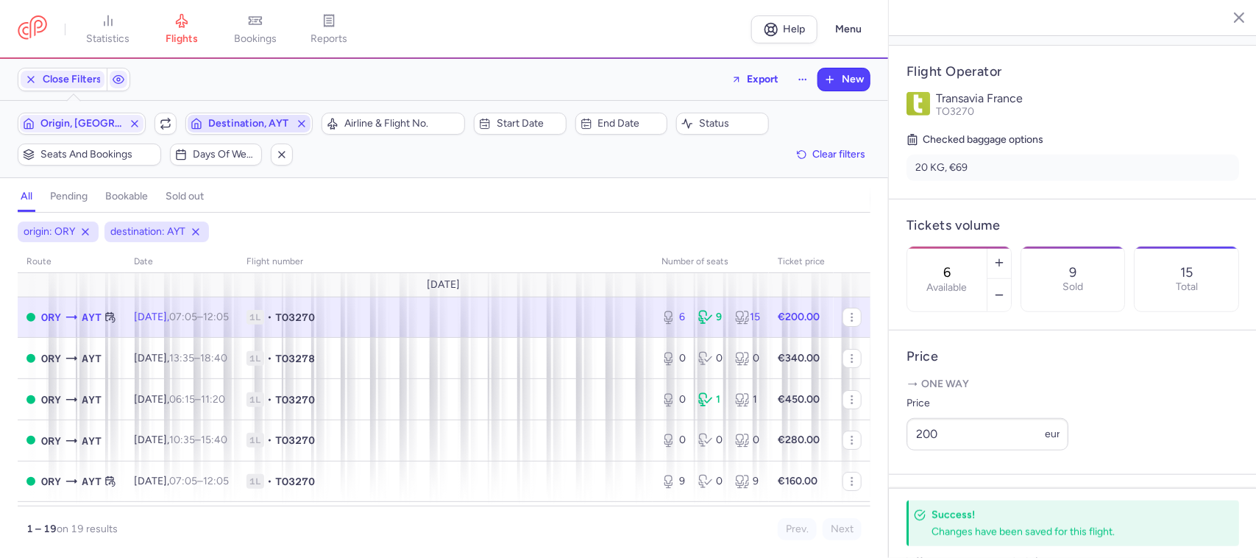
click at [249, 129] on span "Destination, AYT" at bounding box center [249, 124] width 82 height 12
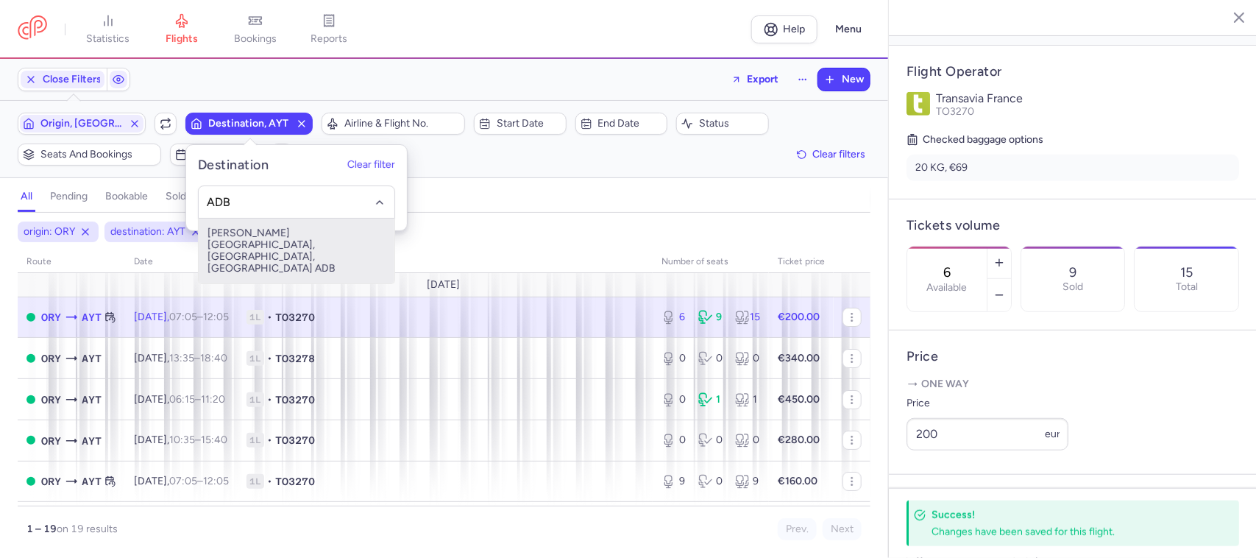
click at [300, 241] on span "[PERSON_NAME][GEOGRAPHIC_DATA], [GEOGRAPHIC_DATA], [GEOGRAPHIC_DATA] ADB" at bounding box center [297, 251] width 196 height 65
type input "ADB"
click at [300, 241] on span "[PERSON_NAME][GEOGRAPHIC_DATA], [GEOGRAPHIC_DATA], [GEOGRAPHIC_DATA] ADB" at bounding box center [297, 251] width 196 height 65
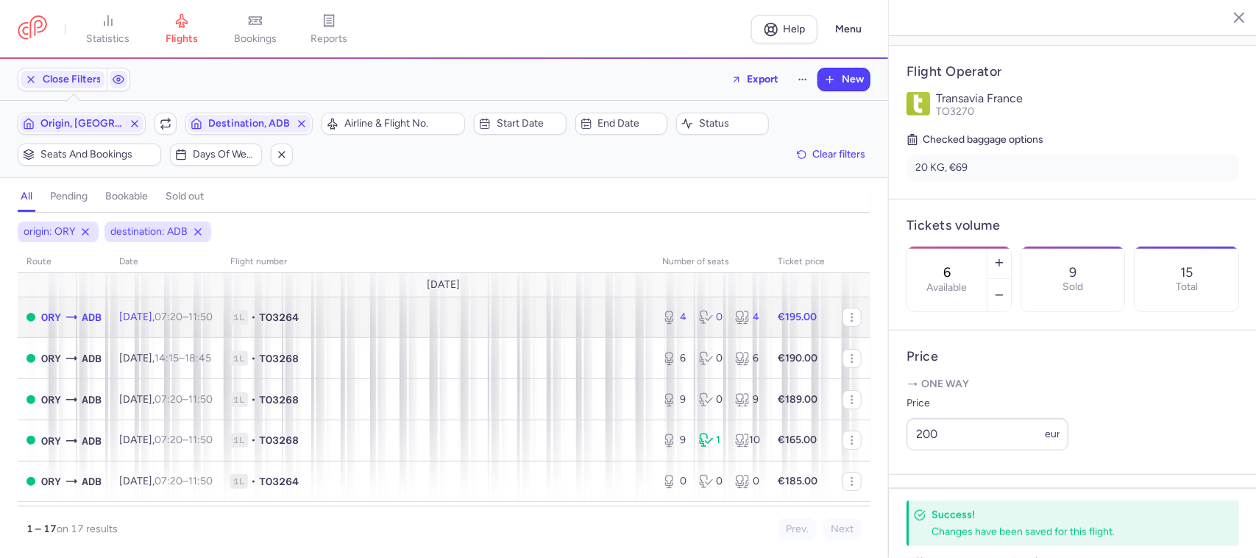
click at [457, 330] on td "1L • TO3264" at bounding box center [438, 317] width 432 height 41
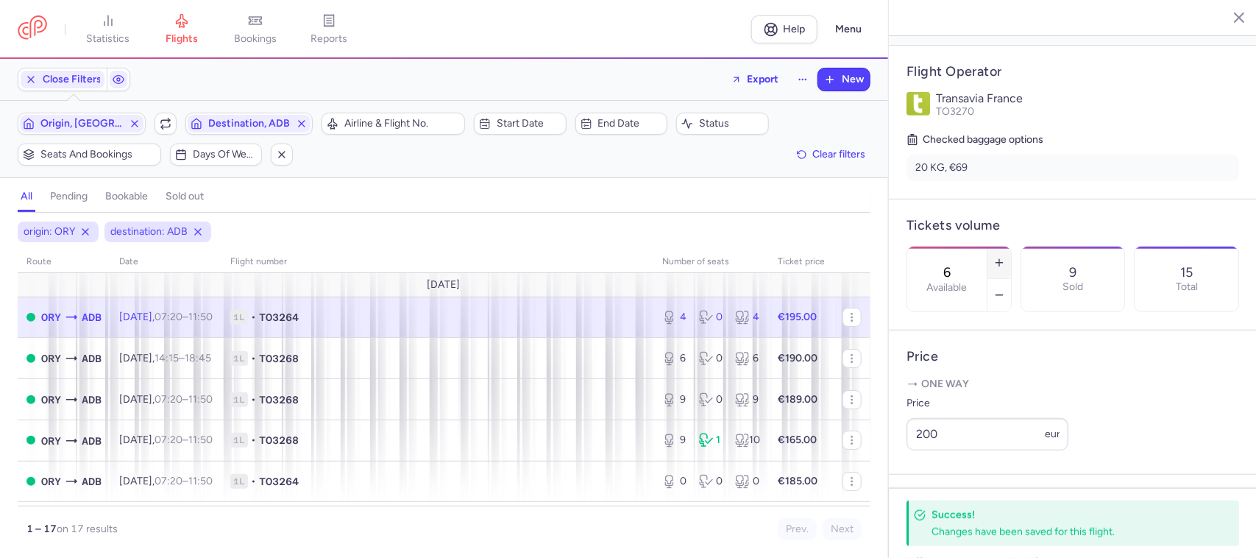
type input "4"
type input "9"
click at [1005, 257] on icon "button" at bounding box center [1000, 263] width 12 height 12
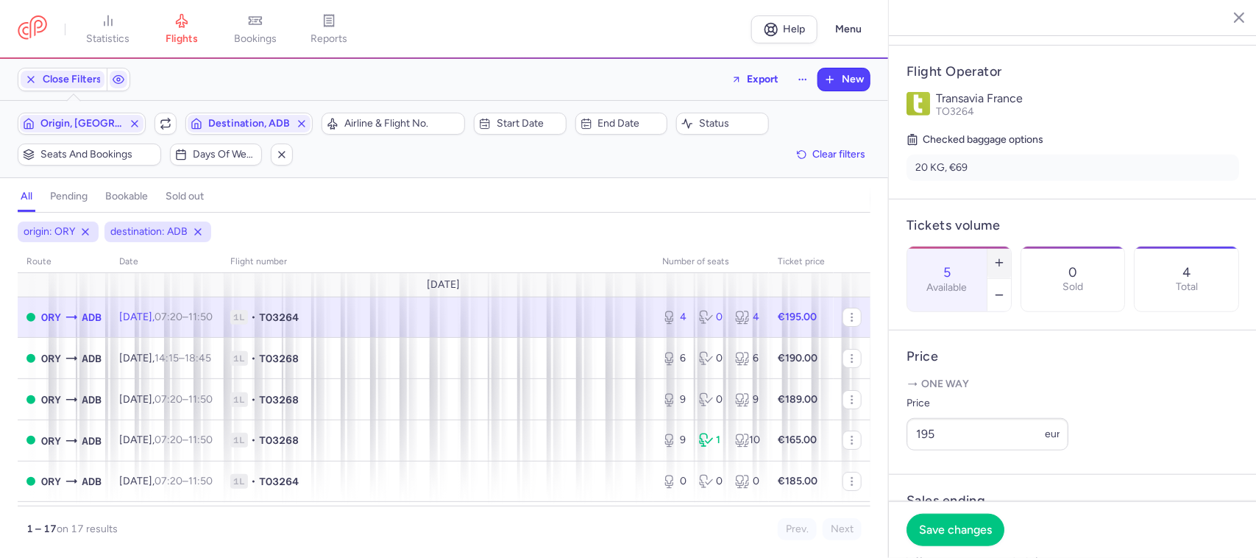
click at [1005, 257] on icon "button" at bounding box center [1000, 263] width 12 height 12
type input "6"
drag, startPoint x: 961, startPoint y: 453, endPoint x: 899, endPoint y: 453, distance: 61.8
click at [899, 453] on article "Price One way Price 195 eur" at bounding box center [1073, 402] width 368 height 144
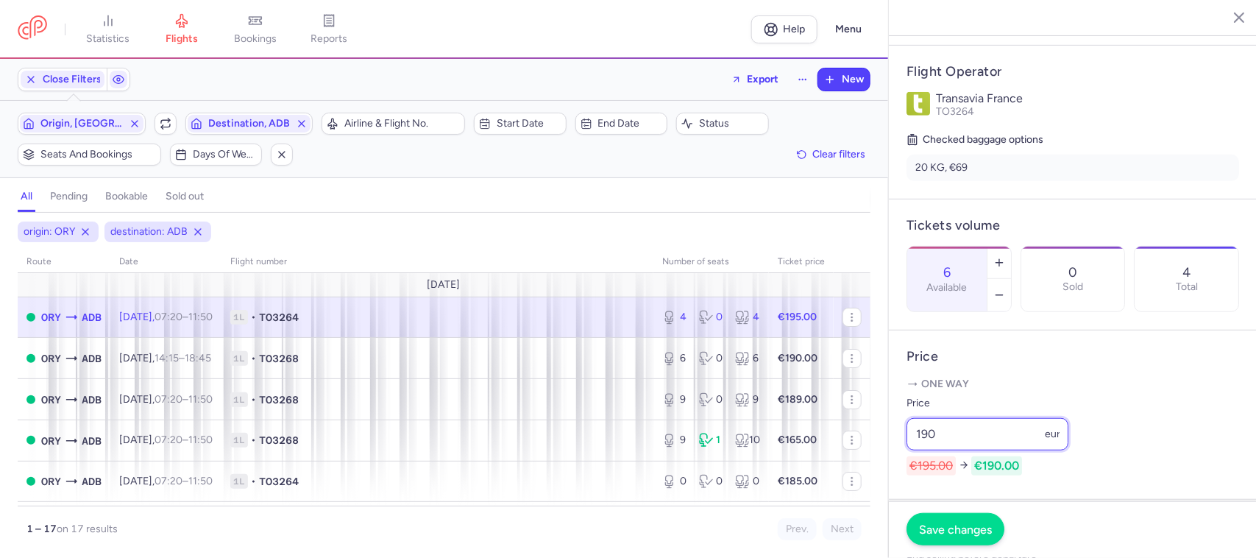
type input "190"
click at [951, 523] on span "Save changes" at bounding box center [955, 529] width 73 height 13
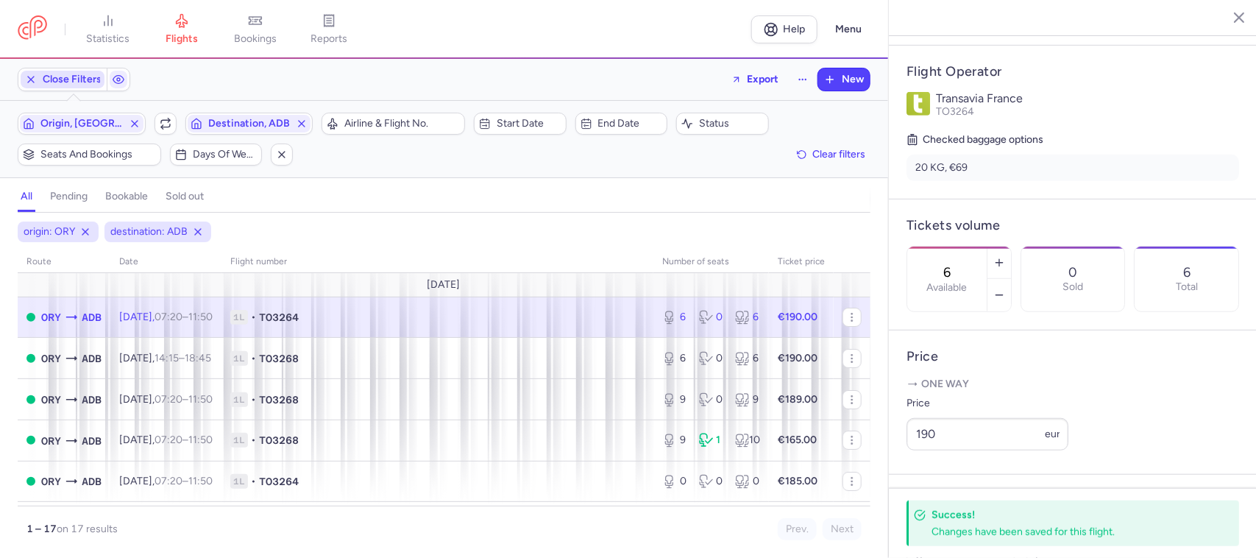
click at [81, 81] on span "Close Filters" at bounding box center [72, 80] width 59 height 12
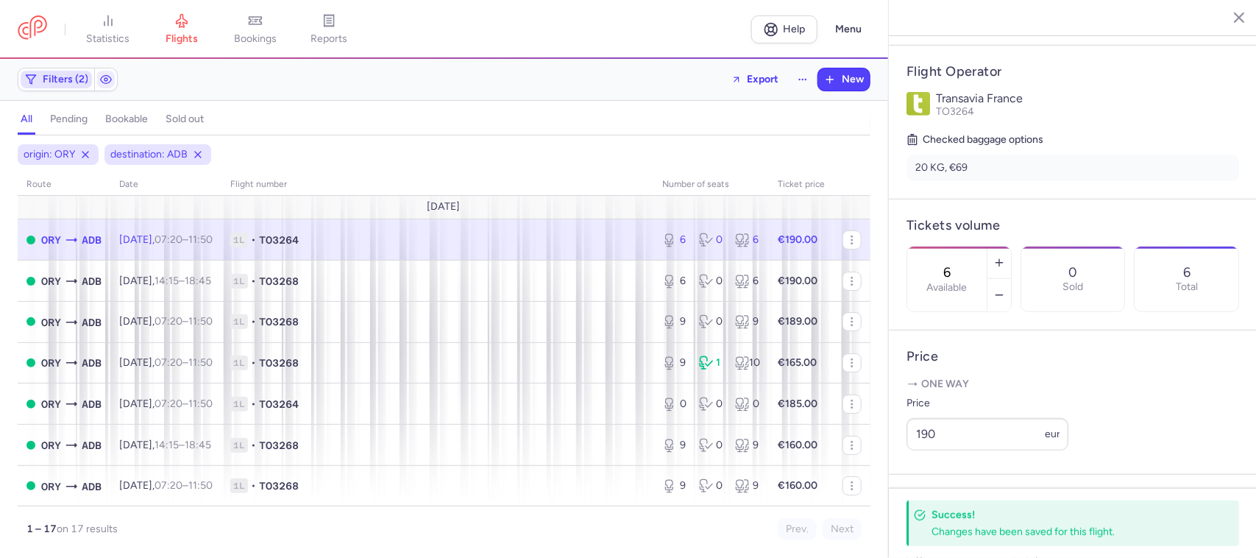
click at [81, 81] on span "Filters (2)" at bounding box center [66, 80] width 46 height 12
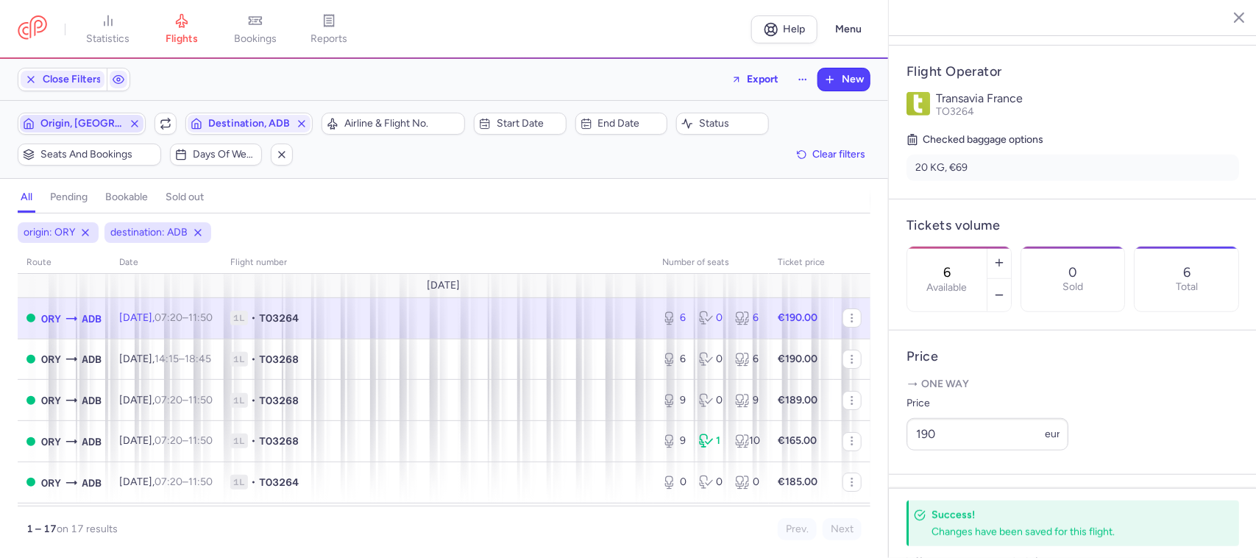
scroll to position [0, 0]
click at [87, 122] on span "Origin, [GEOGRAPHIC_DATA]" at bounding box center [81, 124] width 82 height 12
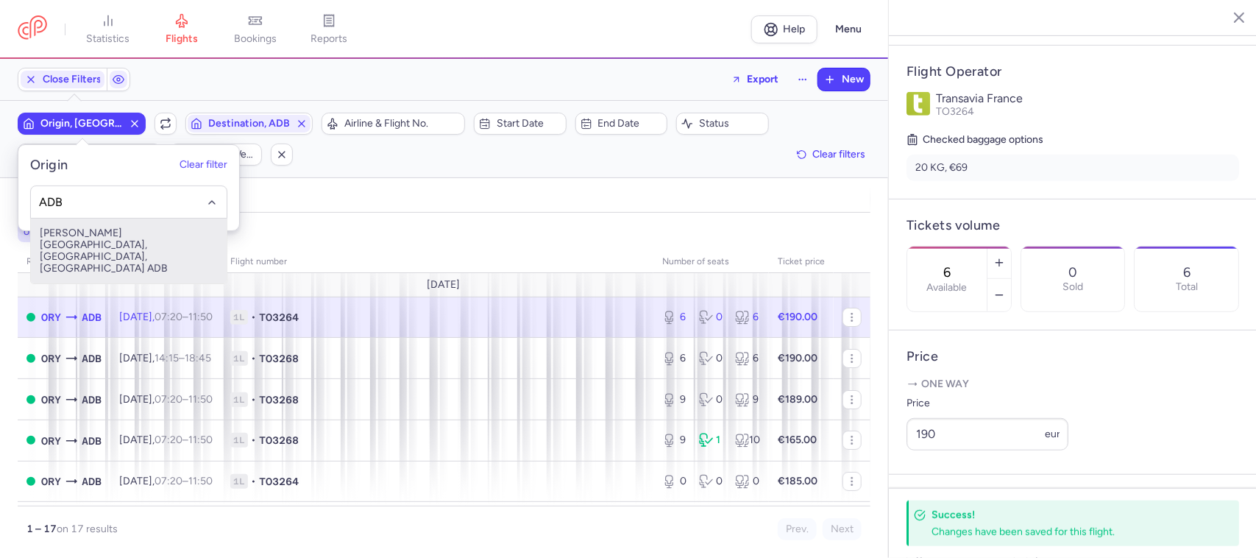
click at [112, 234] on span "[PERSON_NAME][GEOGRAPHIC_DATA], [GEOGRAPHIC_DATA], [GEOGRAPHIC_DATA] ADB" at bounding box center [129, 251] width 196 height 65
type input "ADB"
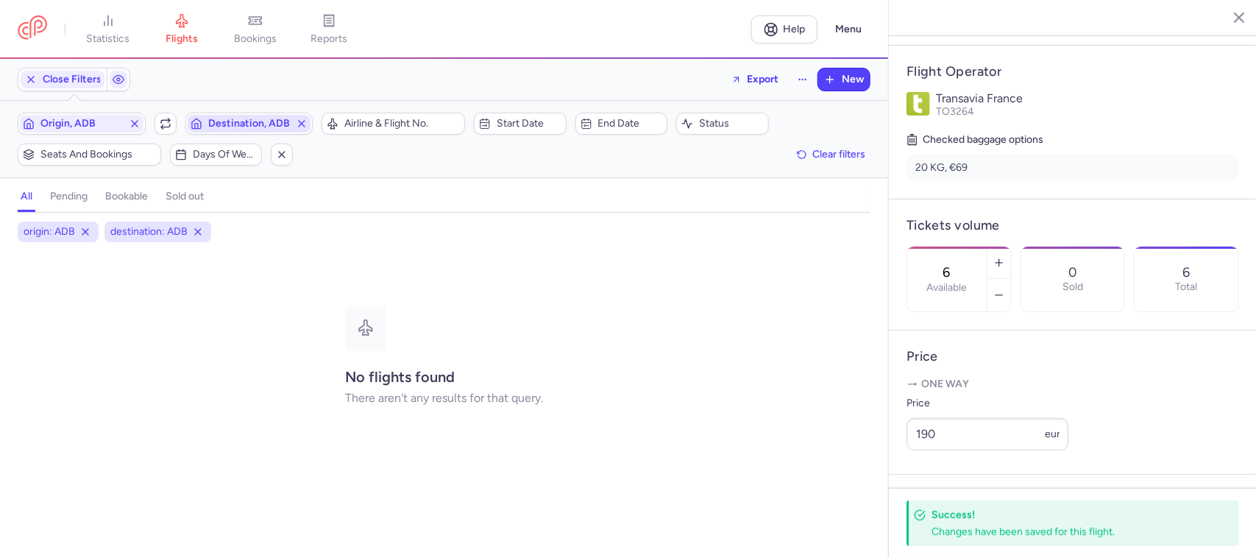
click at [212, 124] on span "Destination, ADB" at bounding box center [249, 124] width 82 height 12
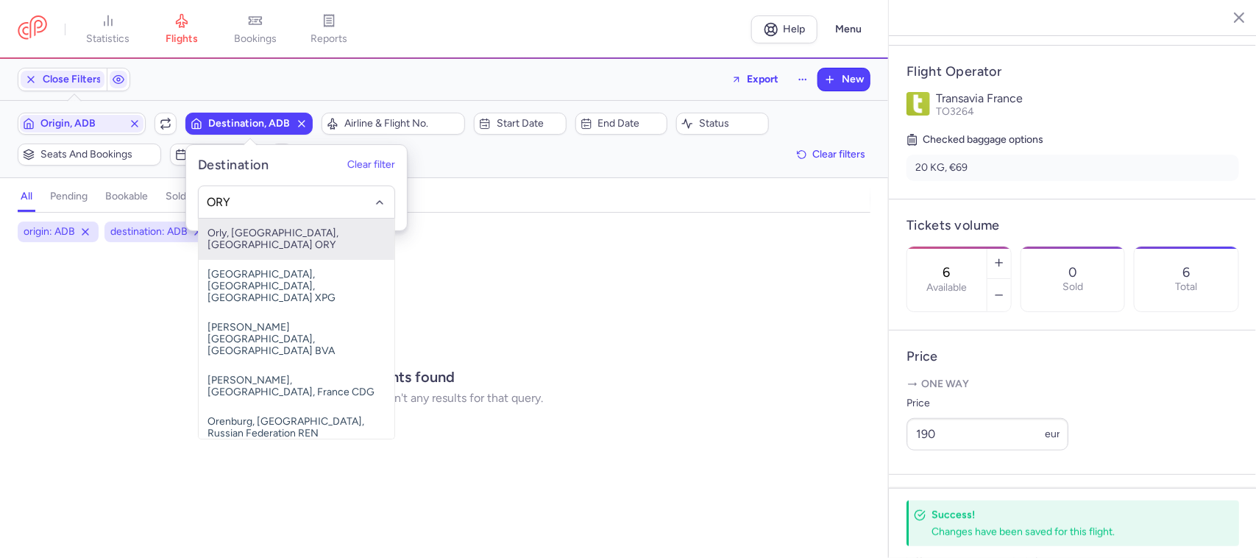
click at [255, 237] on span "Orly, [GEOGRAPHIC_DATA], [GEOGRAPHIC_DATA] ORY" at bounding box center [297, 239] width 196 height 41
type input "ORY"
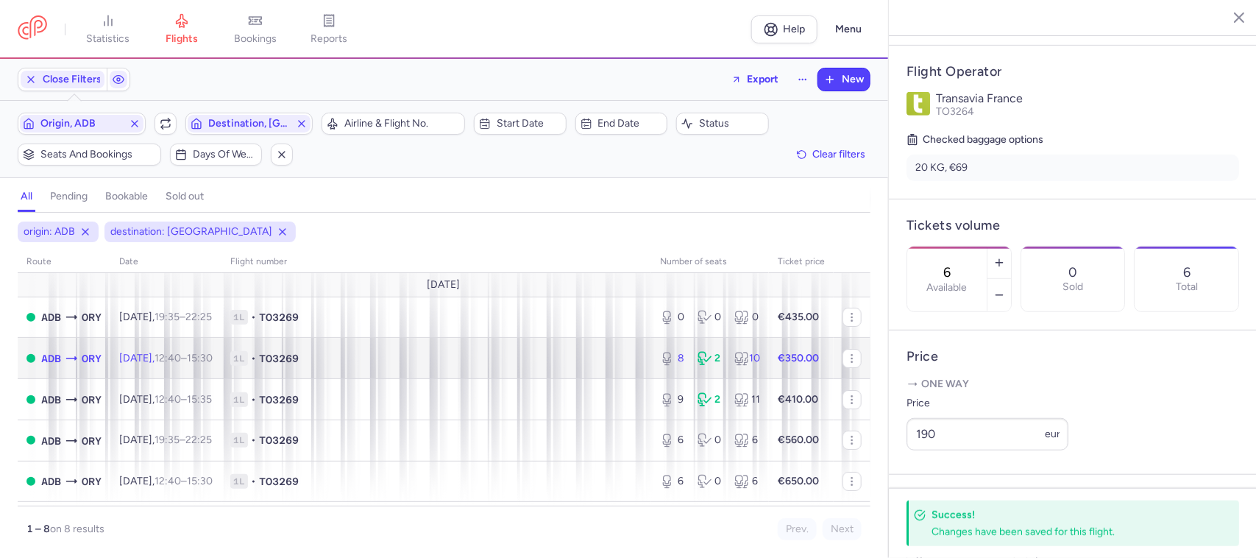
click at [351, 361] on span "1L • TO3269" at bounding box center [436, 358] width 412 height 15
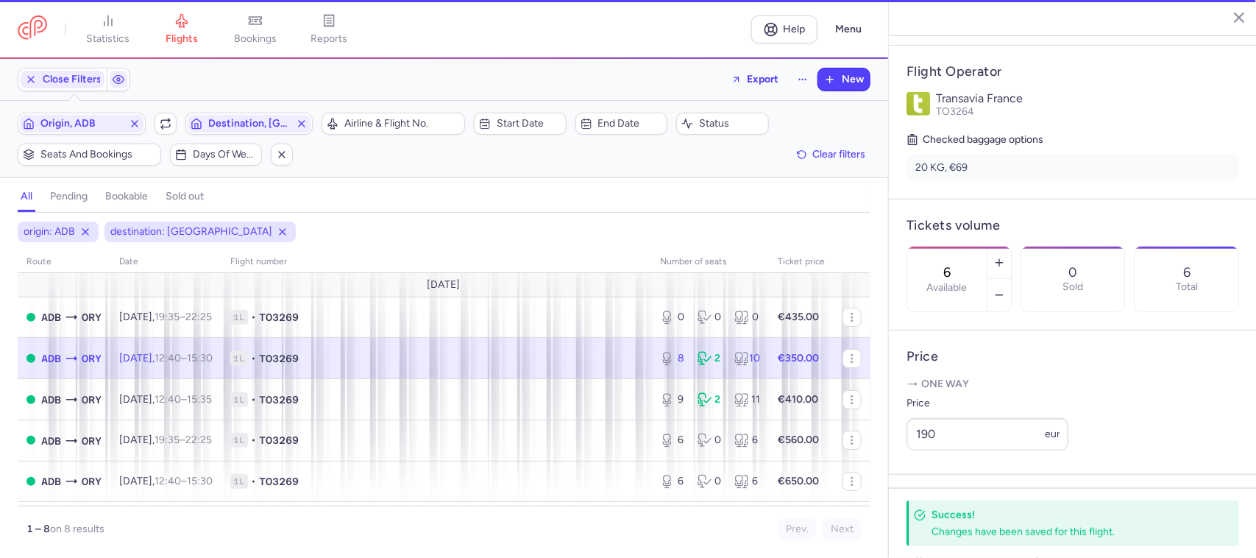
type input "8"
type input "2"
select select "days"
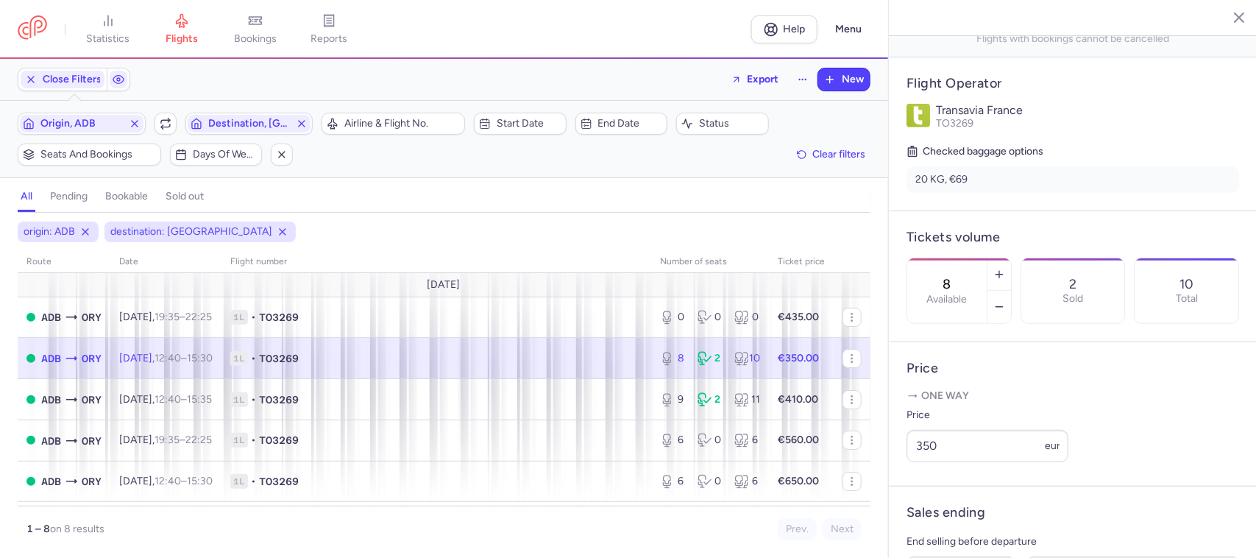
scroll to position [286, 0]
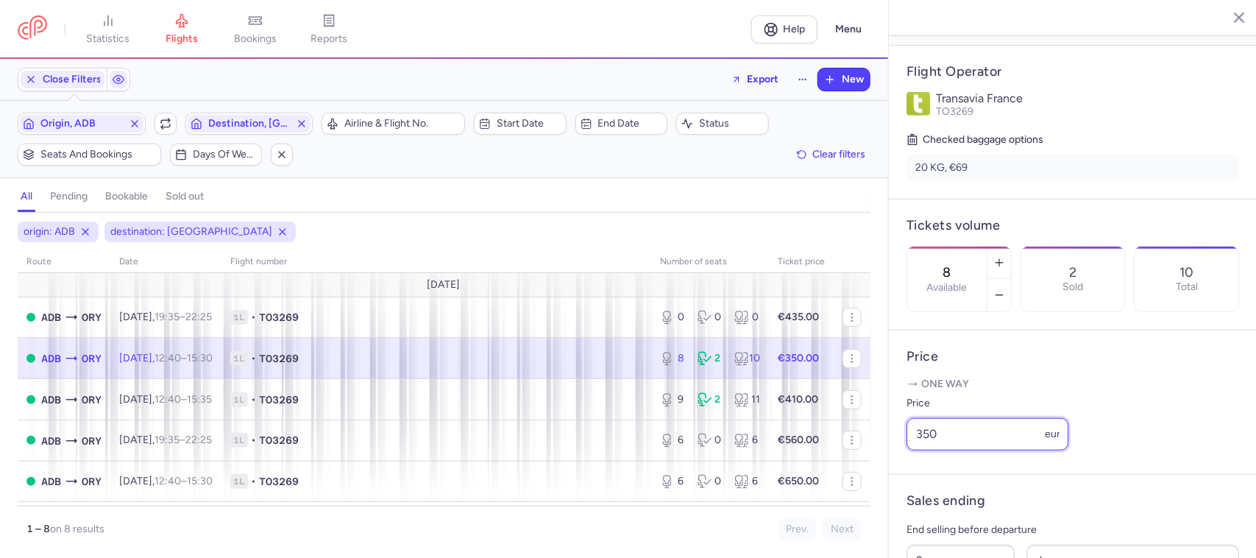
drag, startPoint x: 941, startPoint y: 450, endPoint x: 907, endPoint y: 456, distance: 34.4
click at [907, 450] on input "350" at bounding box center [988, 434] width 162 height 32
type input "345"
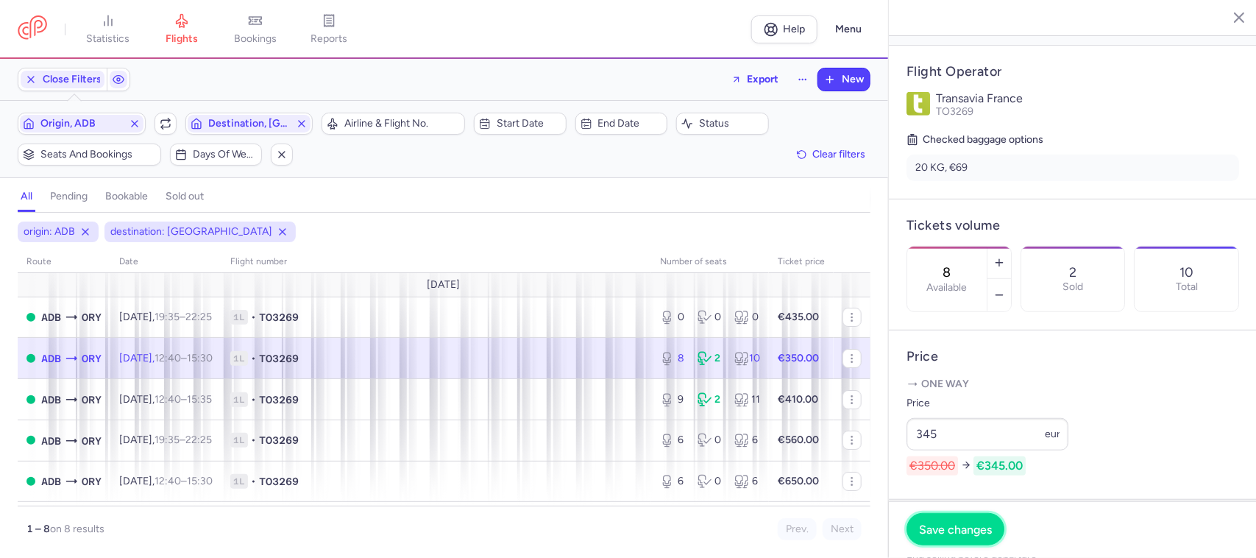
click at [962, 527] on span "Save changes" at bounding box center [955, 529] width 73 height 13
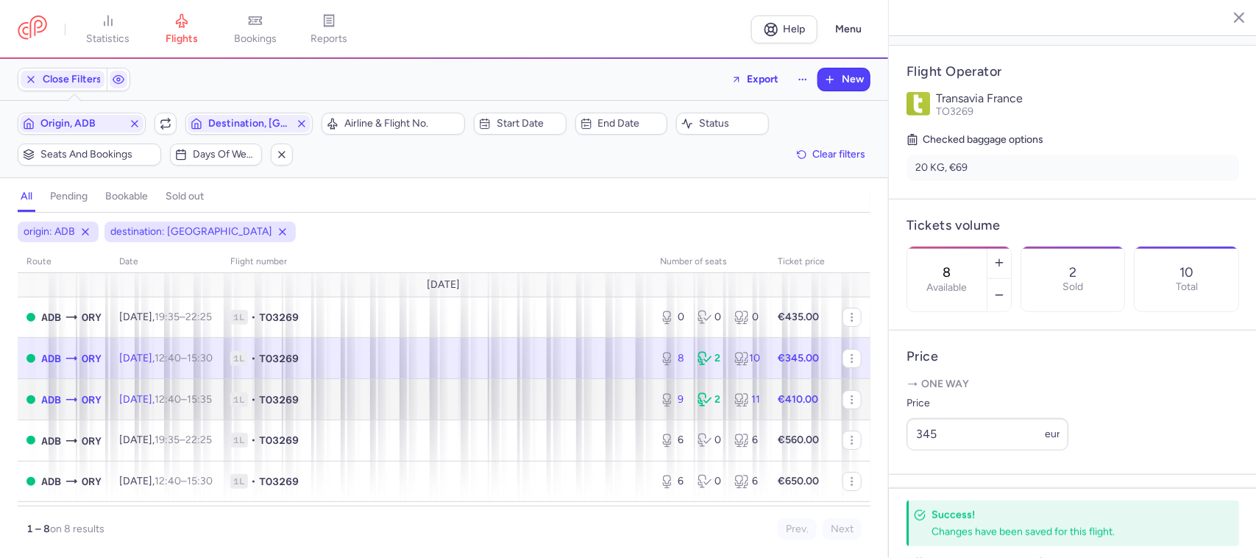
click at [617, 407] on span "1L • TO3269" at bounding box center [436, 399] width 412 height 15
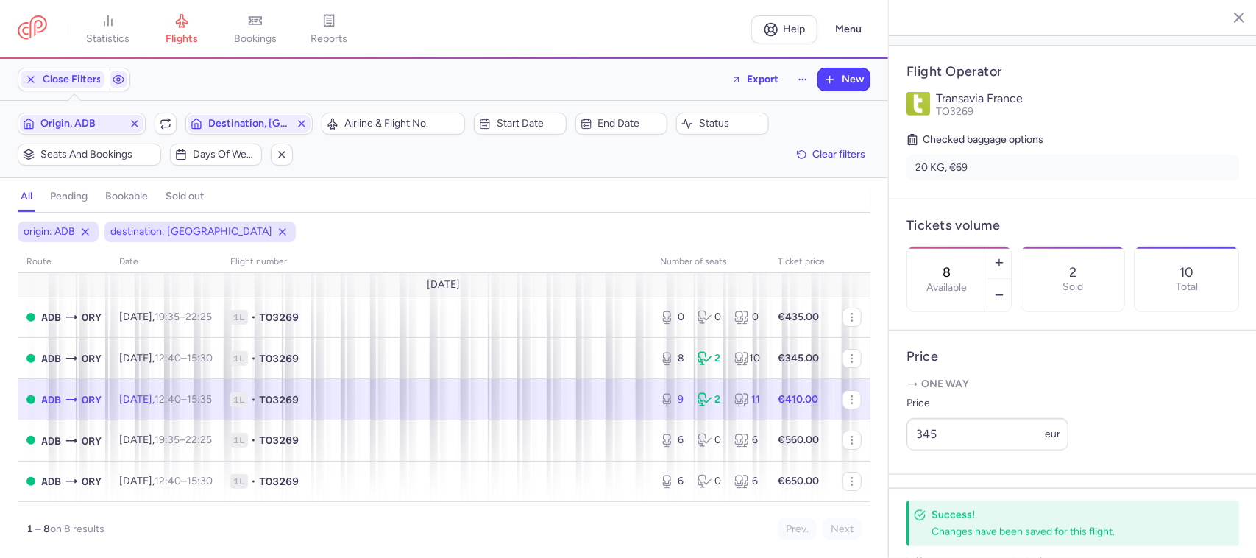
type input "9"
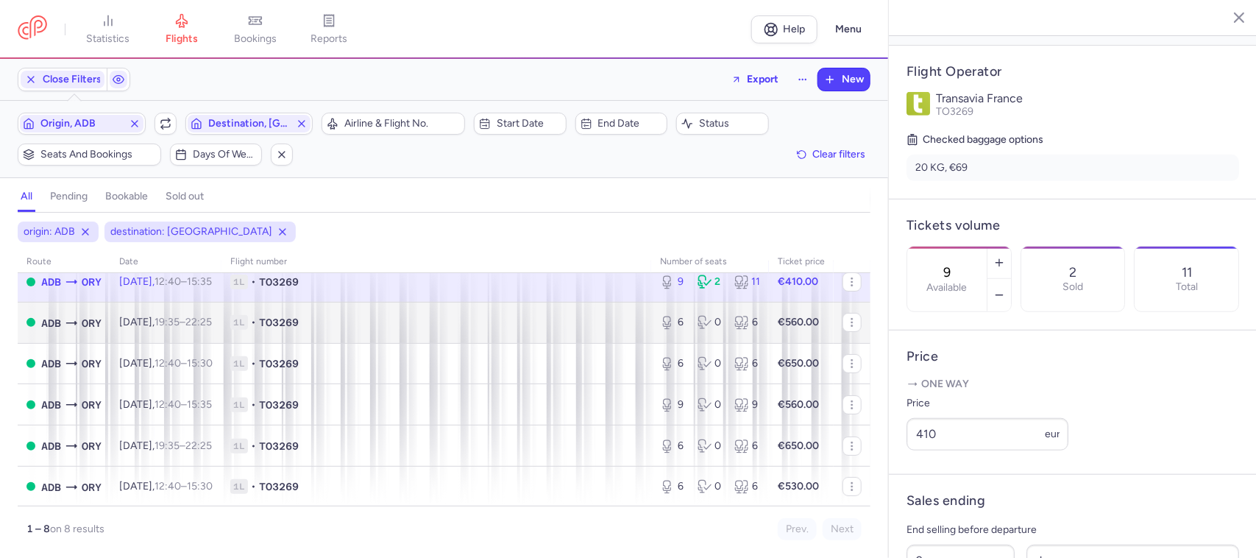
scroll to position [121, 0]
click at [428, 318] on span "1L • TO3269" at bounding box center [436, 321] width 412 height 15
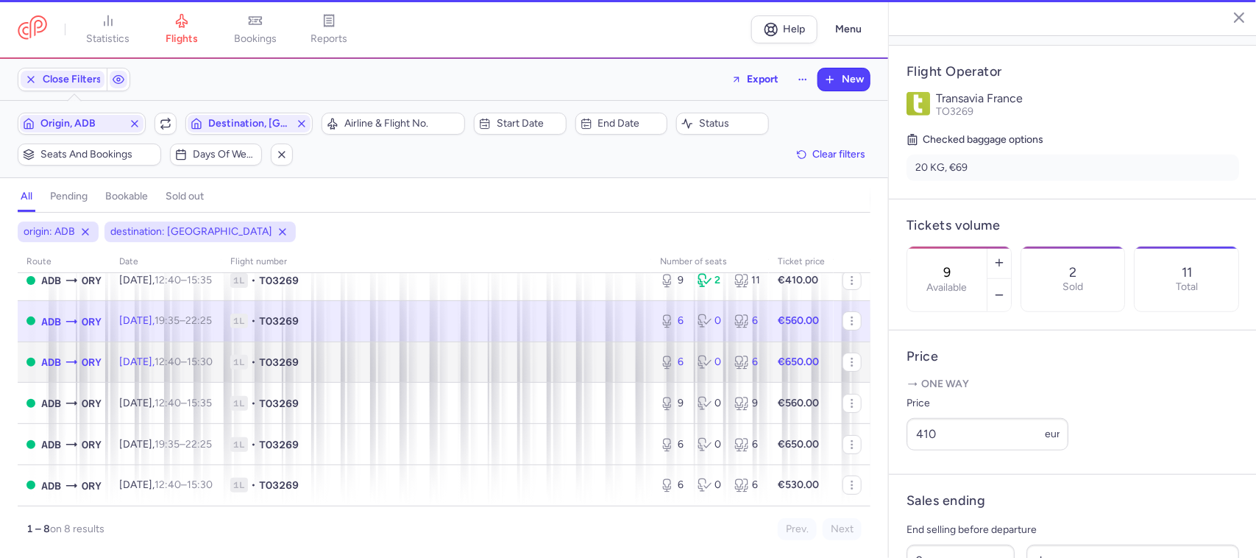
click at [436, 347] on td "1L • TO3269" at bounding box center [437, 362] width 430 height 41
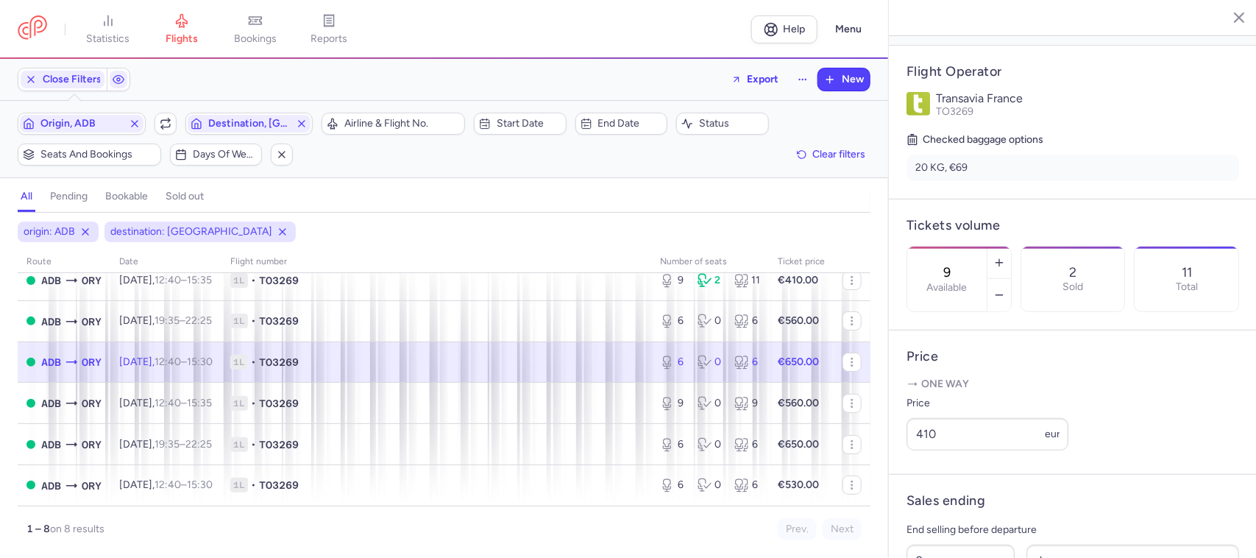
select select "days"
